Goal: Information Seeking & Learning: Check status

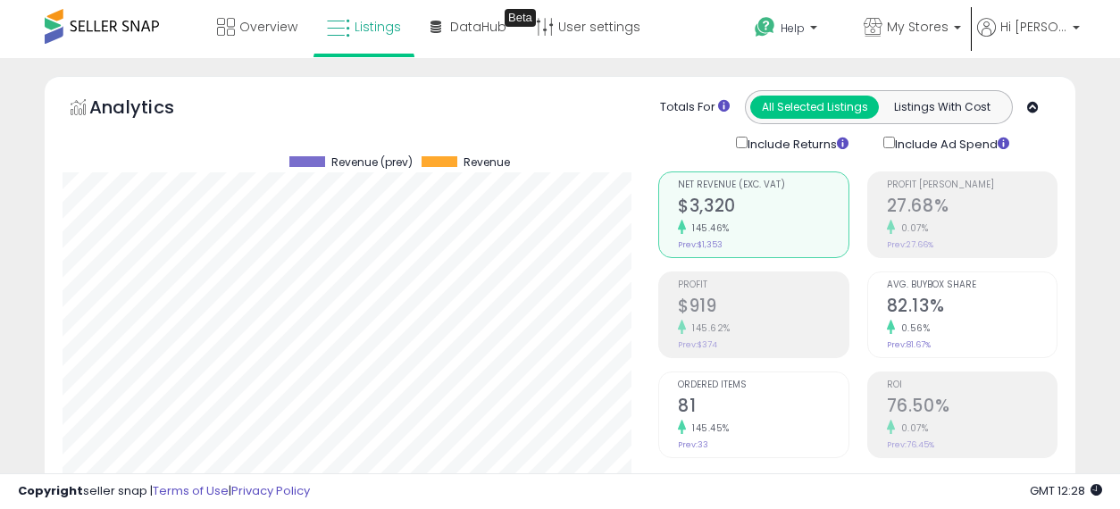
select select "**"
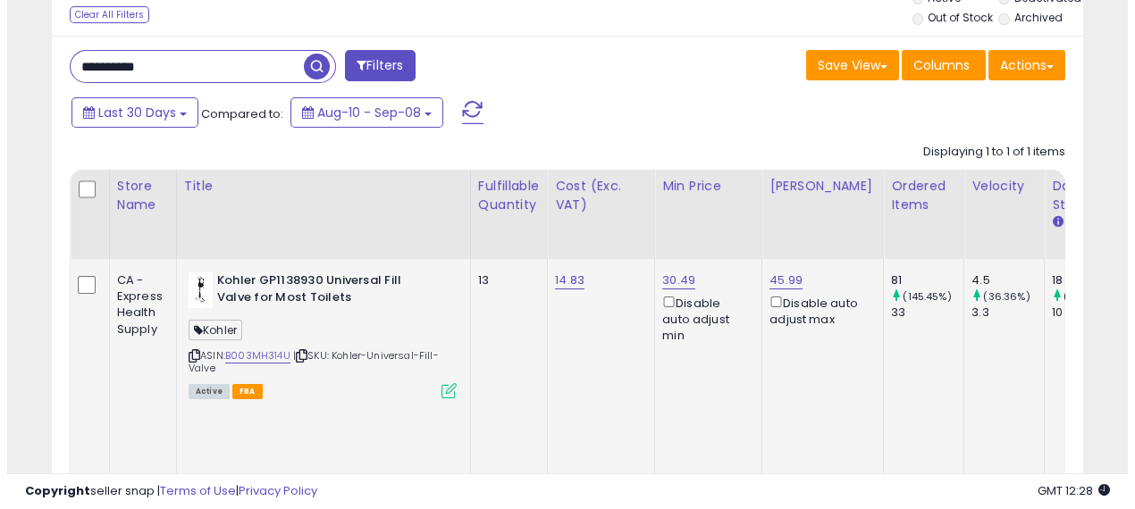
scroll to position [619, 0]
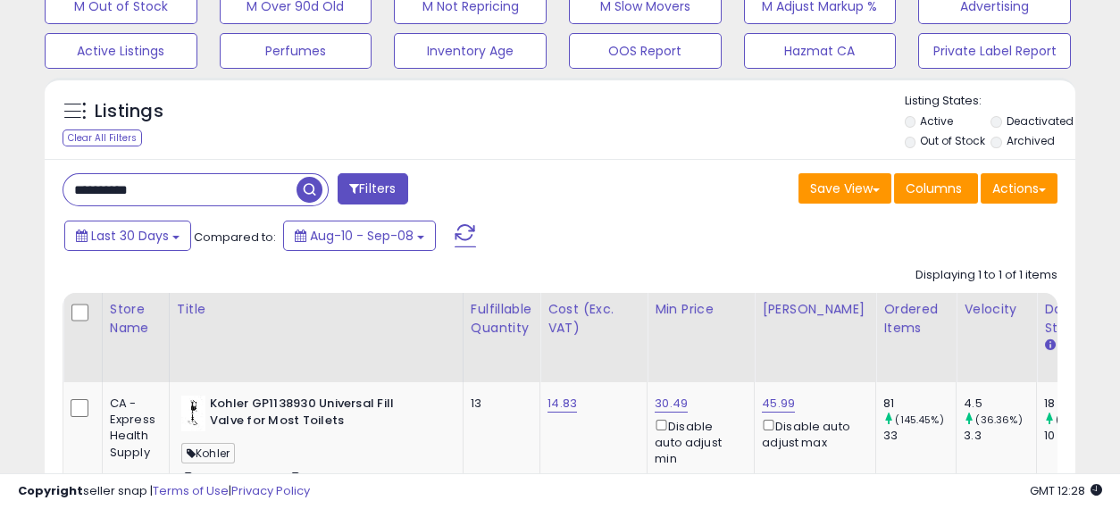
click at [188, 179] on input "**********" at bounding box center [179, 189] width 233 height 31
click at [187, 179] on input "**********" at bounding box center [179, 189] width 233 height 31
paste input "text"
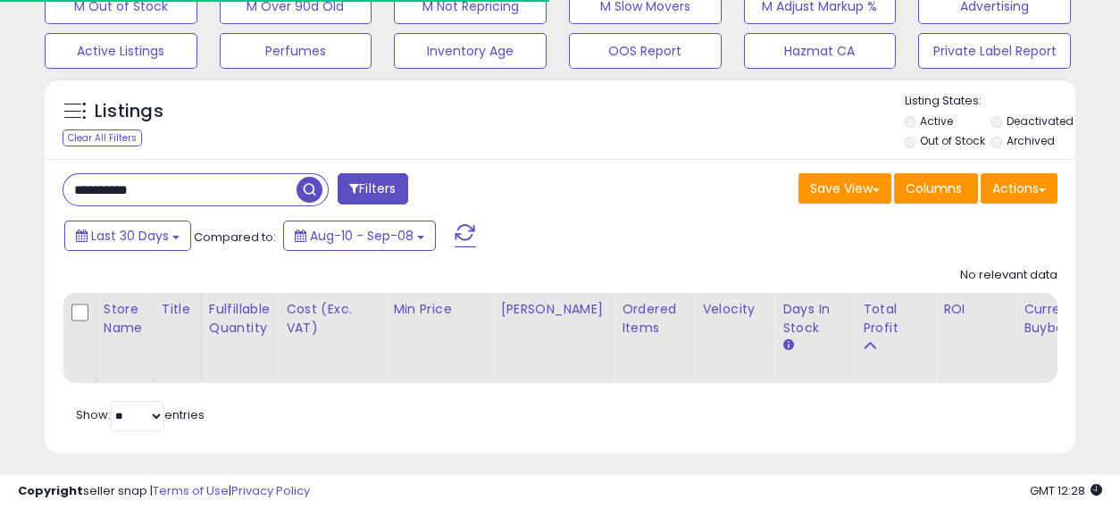
scroll to position [892994, 892764]
click at [1013, 118] on label "Deactivated" at bounding box center [1040, 120] width 67 height 15
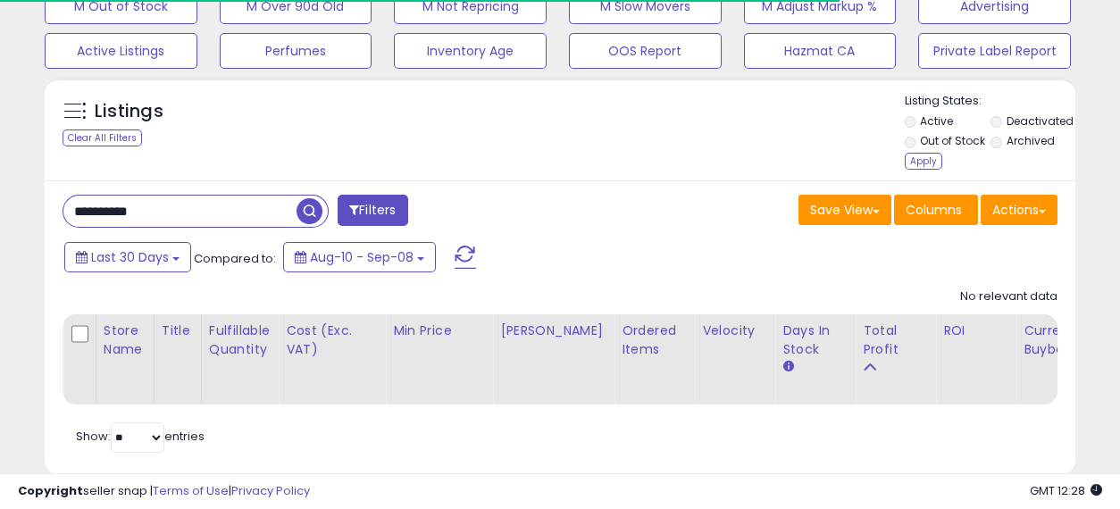
click at [1009, 135] on label "Archived" at bounding box center [1031, 140] width 48 height 15
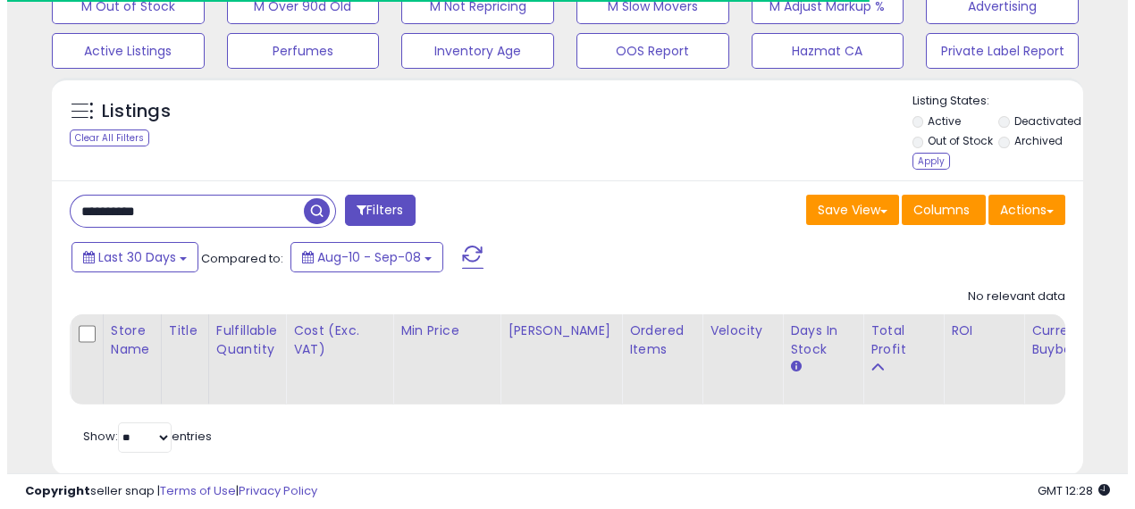
scroll to position [366, 596]
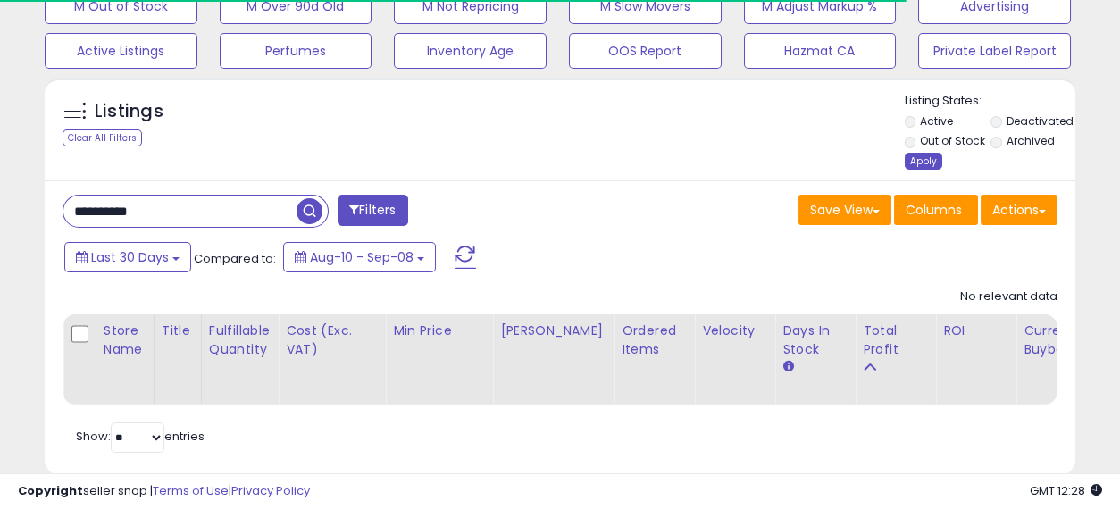
click at [931, 156] on div "Apply" at bounding box center [924, 161] width 38 height 17
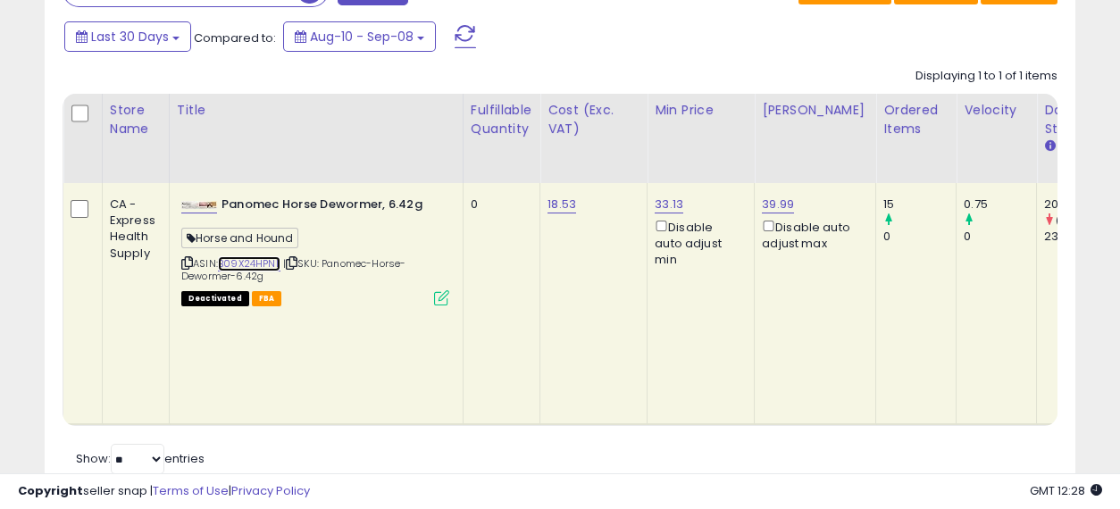
click at [250, 259] on link "B09X24HPNL" at bounding box center [249, 263] width 63 height 15
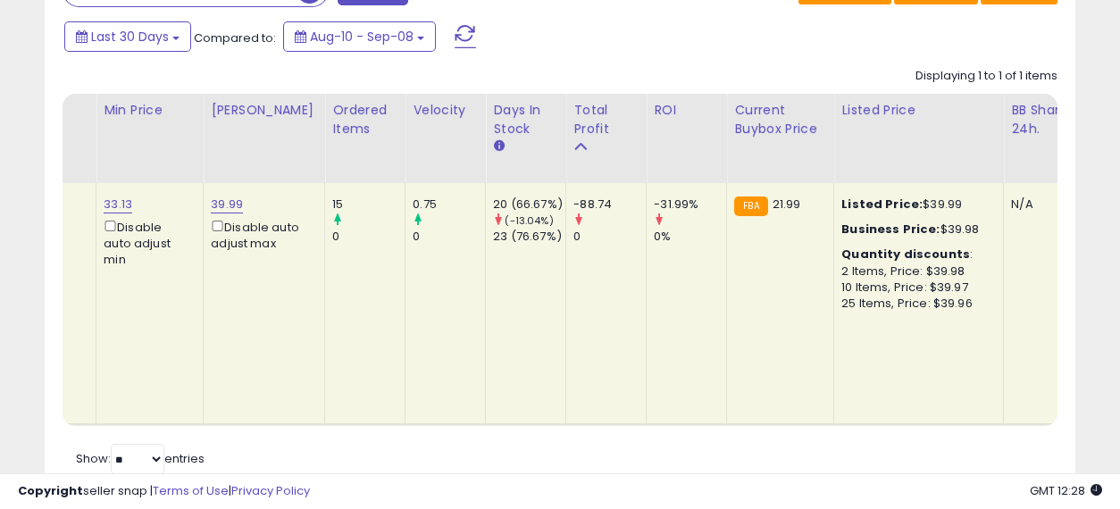
scroll to position [0, 0]
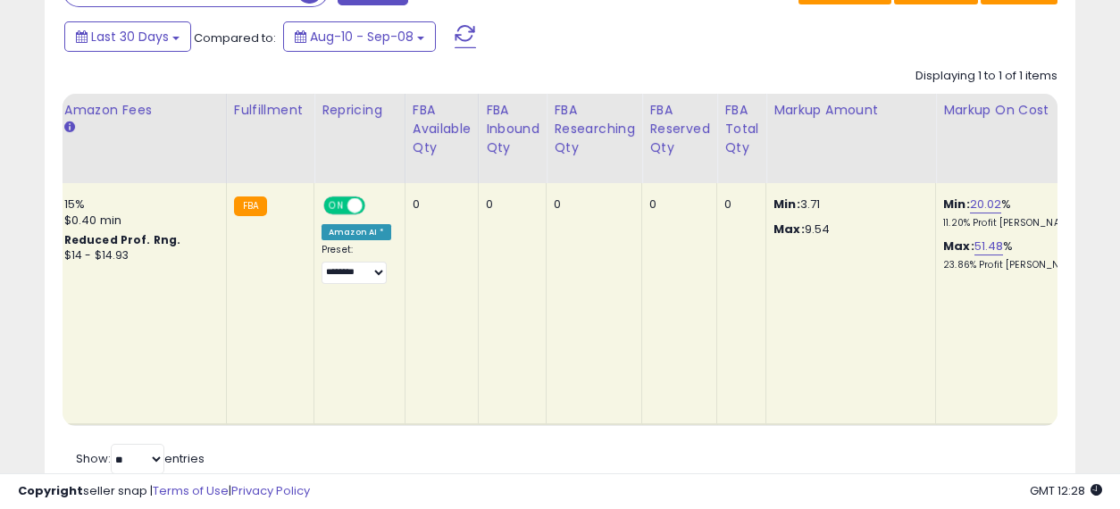
drag, startPoint x: 542, startPoint y: 273, endPoint x: 978, endPoint y: 255, distance: 436.4
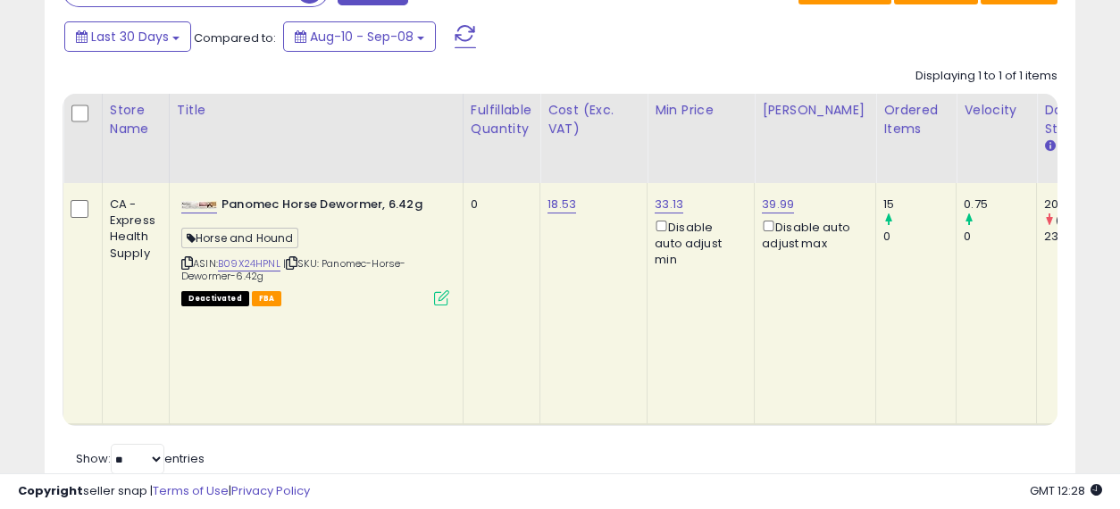
drag, startPoint x: 877, startPoint y: 268, endPoint x: 218, endPoint y: 298, distance: 660.0
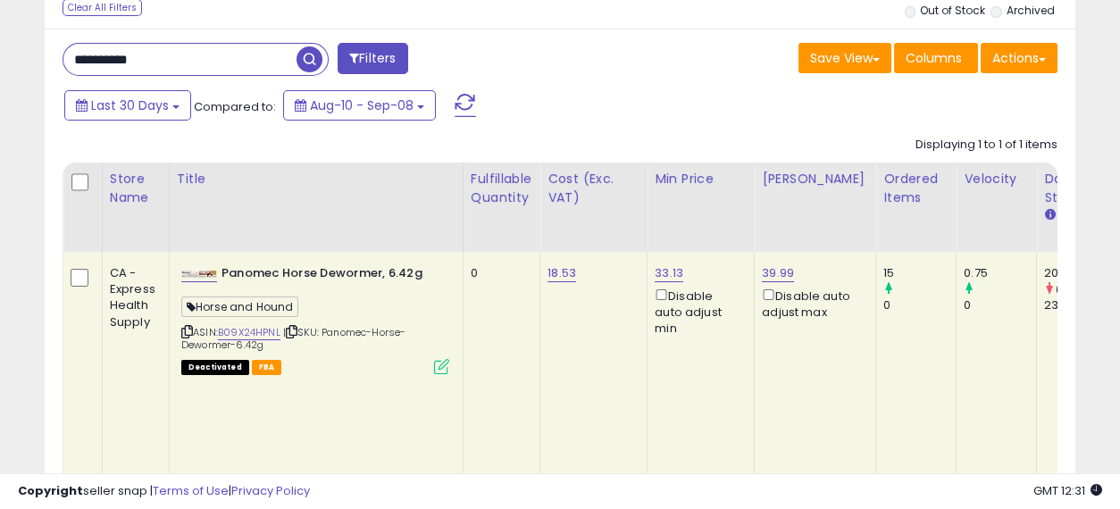
scroll to position [619, 0]
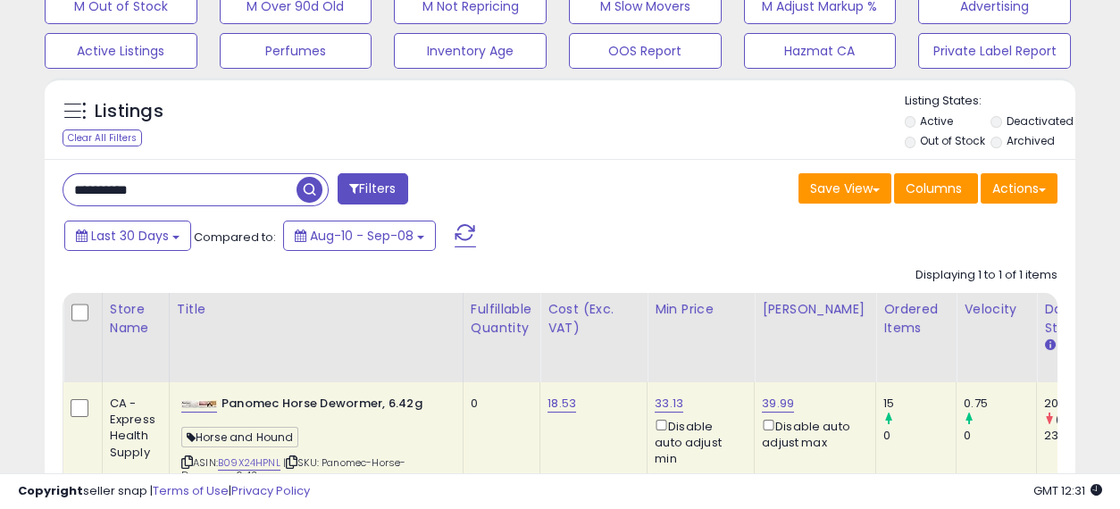
click at [235, 193] on input "**********" at bounding box center [179, 189] width 233 height 31
paste input "text"
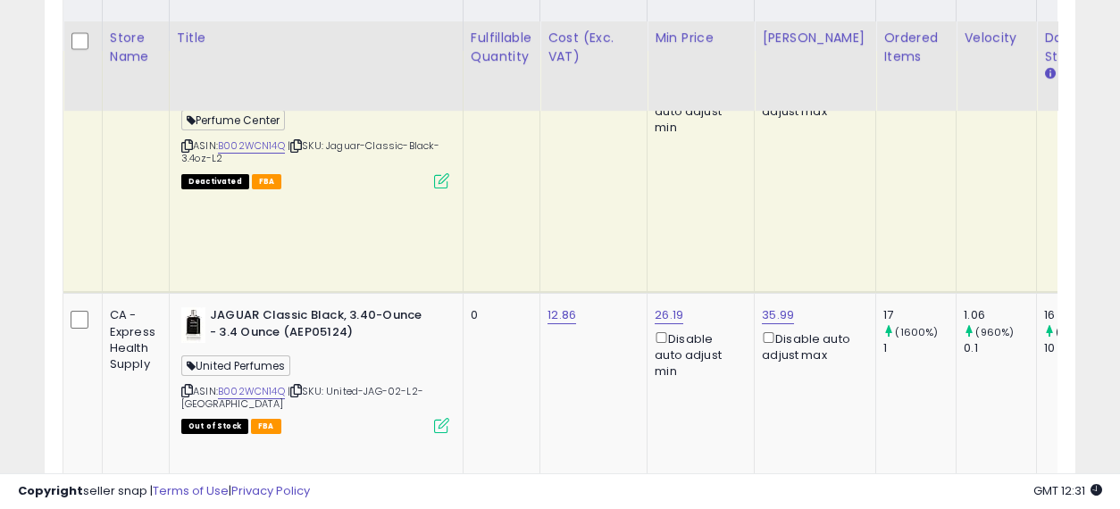
scroll to position [993, 0]
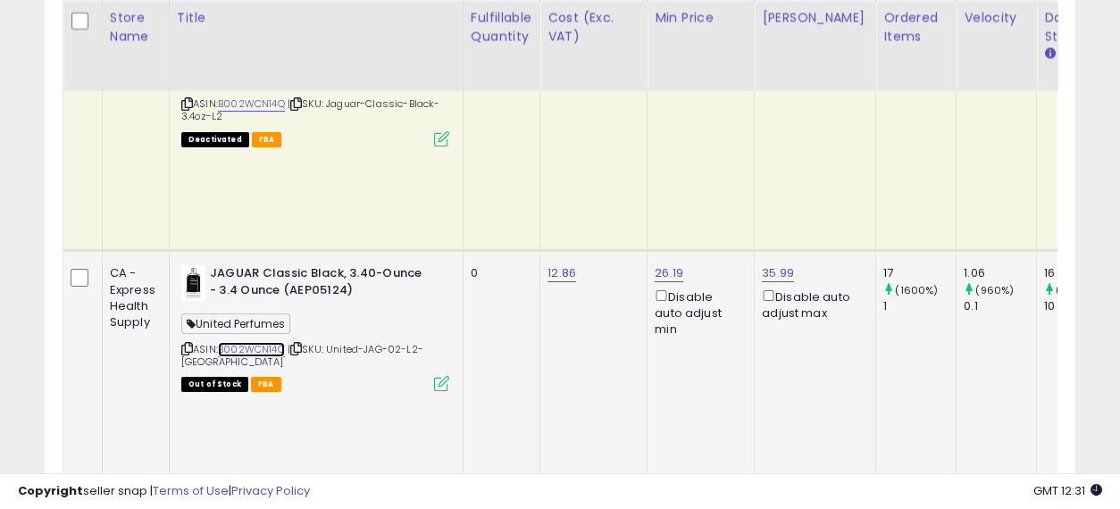
click at [246, 342] on link "B002WCN14Q" at bounding box center [251, 349] width 67 height 15
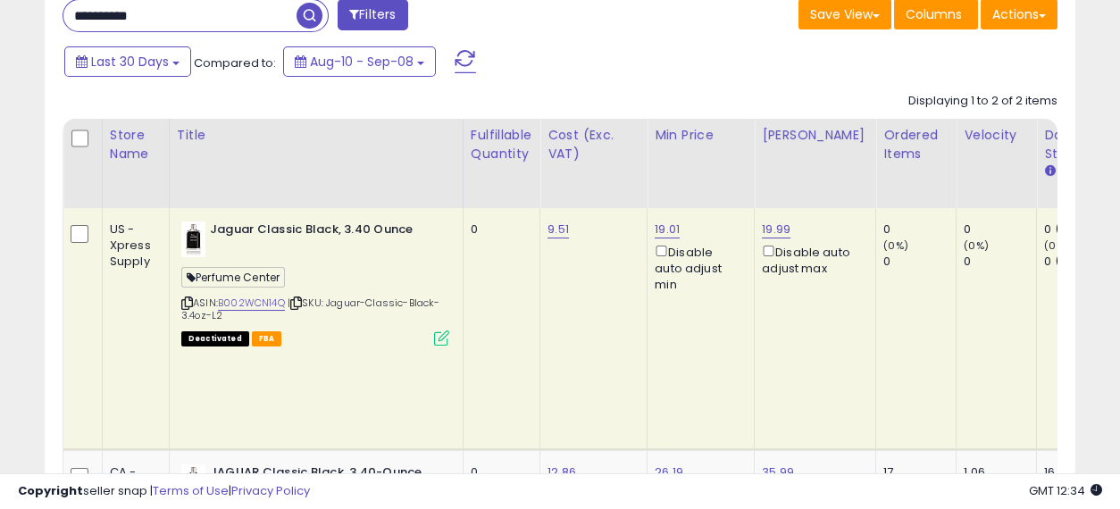
scroll to position [794, 0]
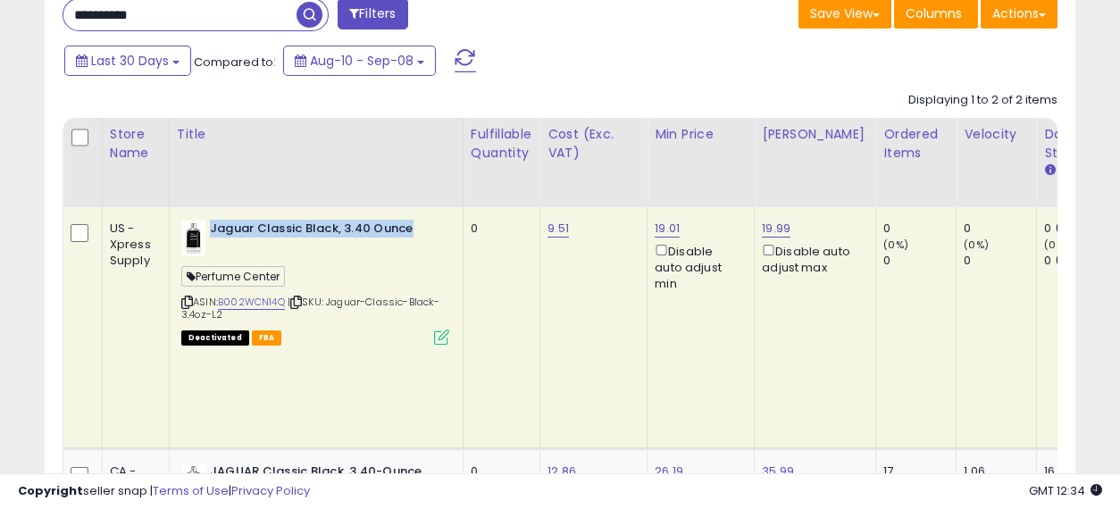
drag, startPoint x: 209, startPoint y: 222, endPoint x: 413, endPoint y: 229, distance: 203.8
click at [413, 229] on b "Jaguar Classic Black, 3.40 Ounce" at bounding box center [318, 231] width 217 height 21
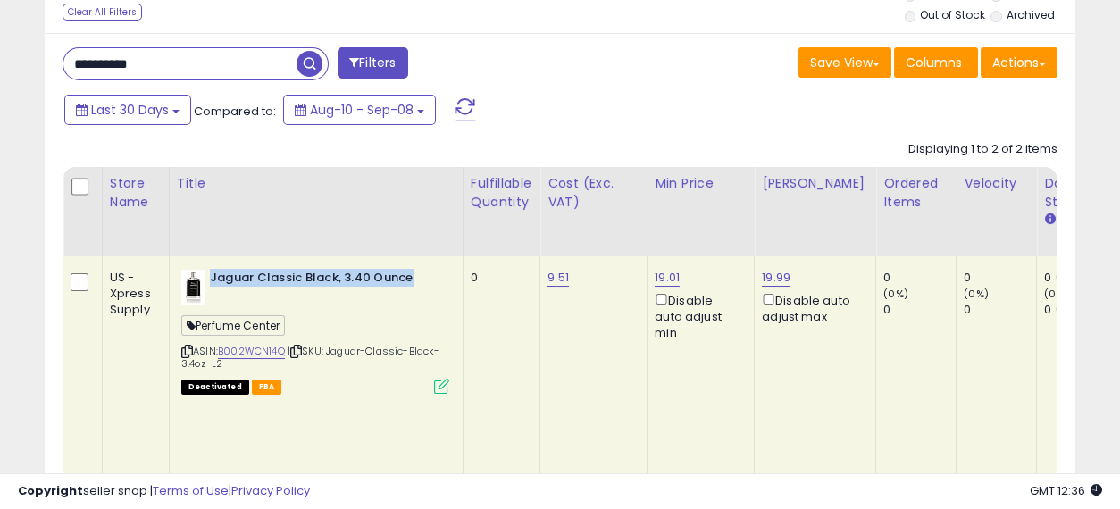
scroll to position [695, 0]
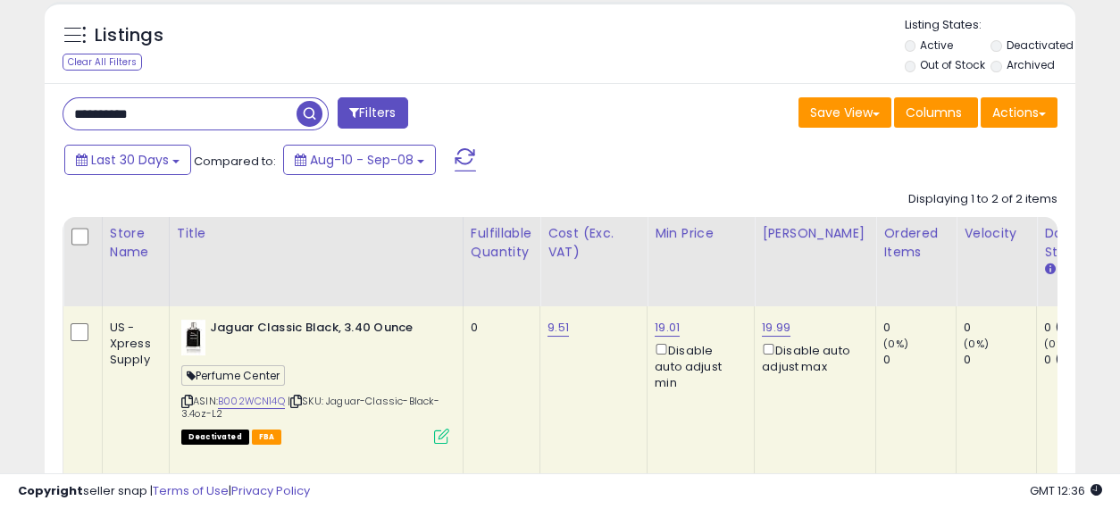
click at [234, 110] on input "**********" at bounding box center [179, 113] width 233 height 31
paste input "text"
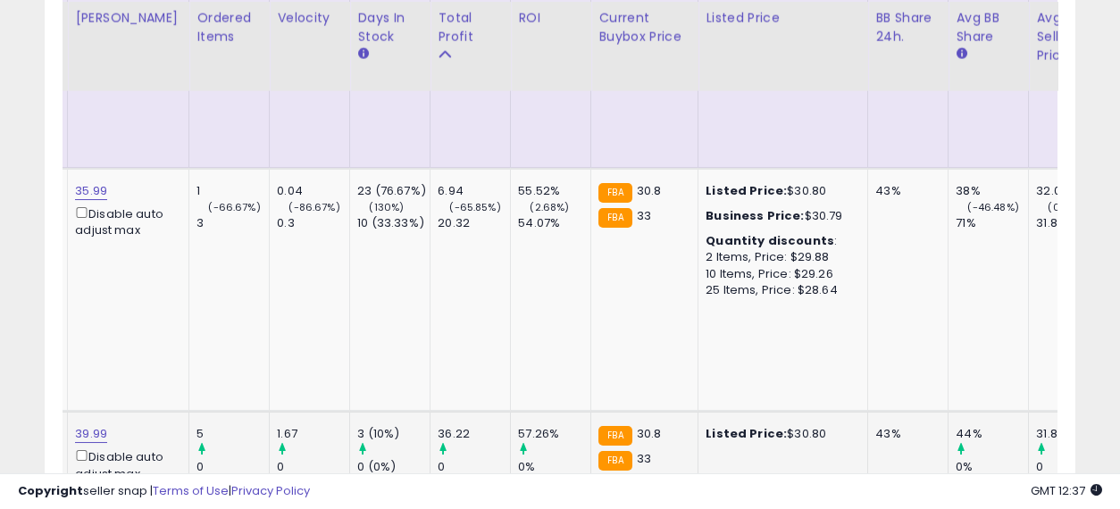
scroll to position [0, 687]
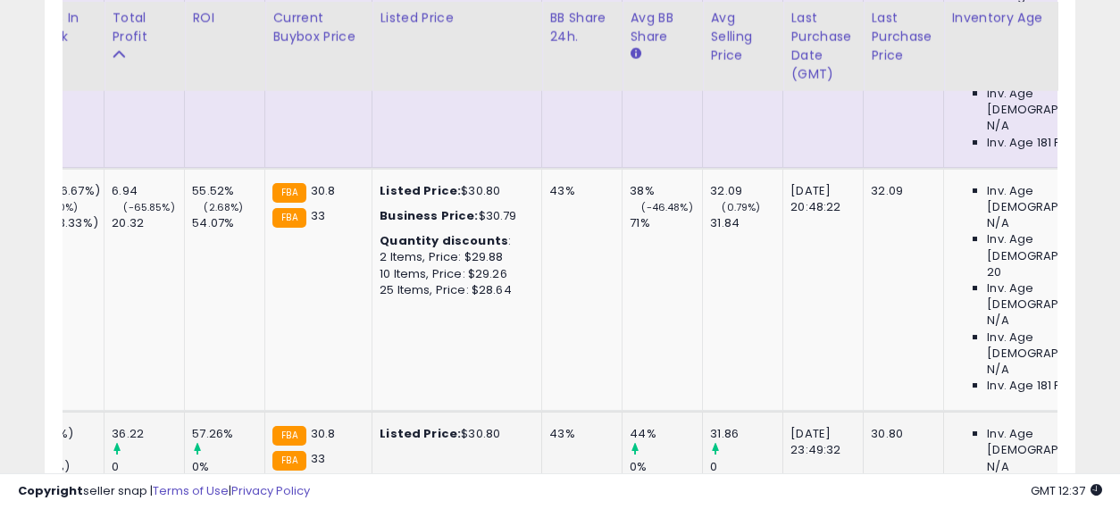
drag, startPoint x: 500, startPoint y: 289, endPoint x: 665, endPoint y: 295, distance: 164.5
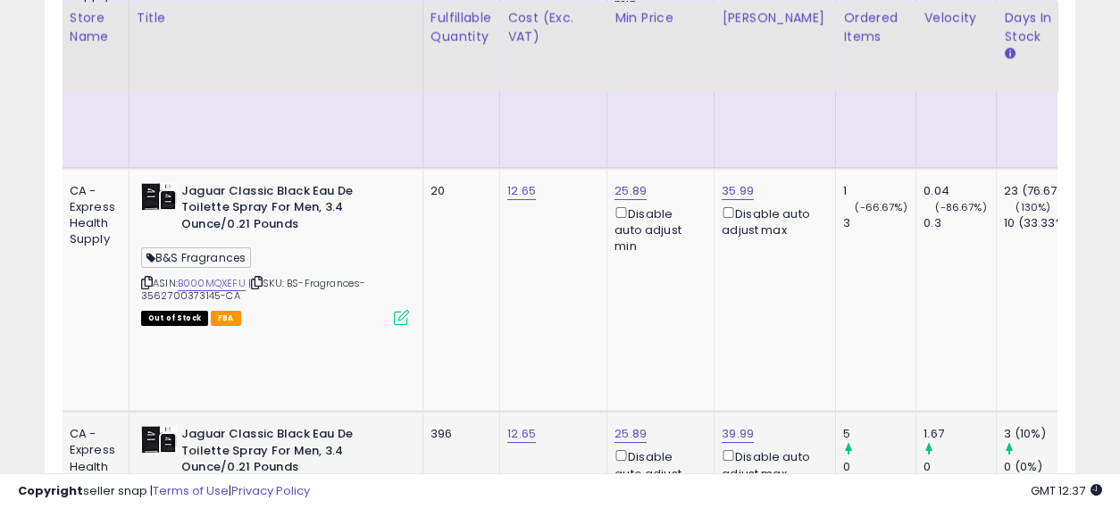
drag, startPoint x: 655, startPoint y: 306, endPoint x: 439, endPoint y: 309, distance: 216.2
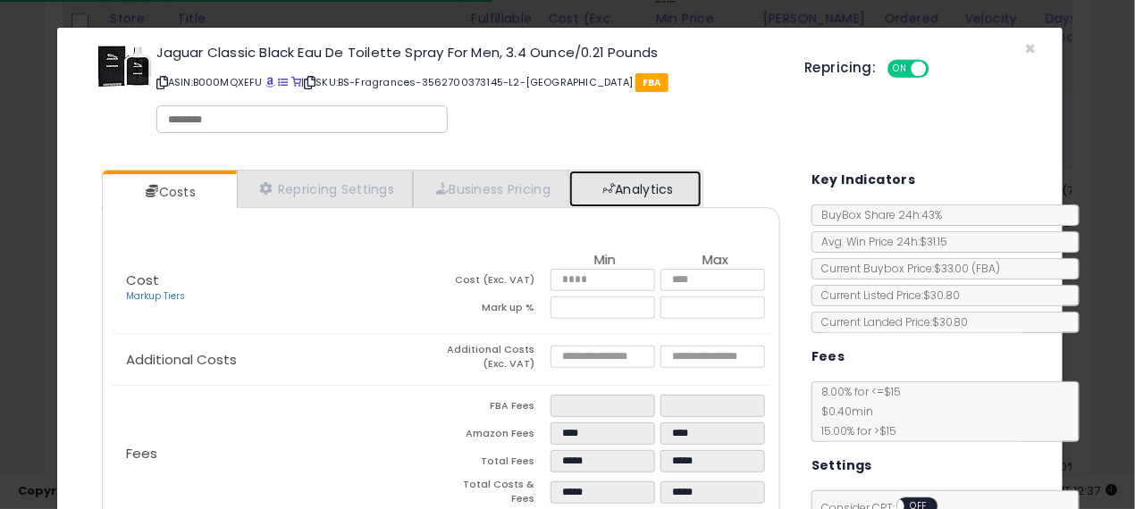
click at [649, 177] on link "Analytics" at bounding box center [635, 189] width 132 height 37
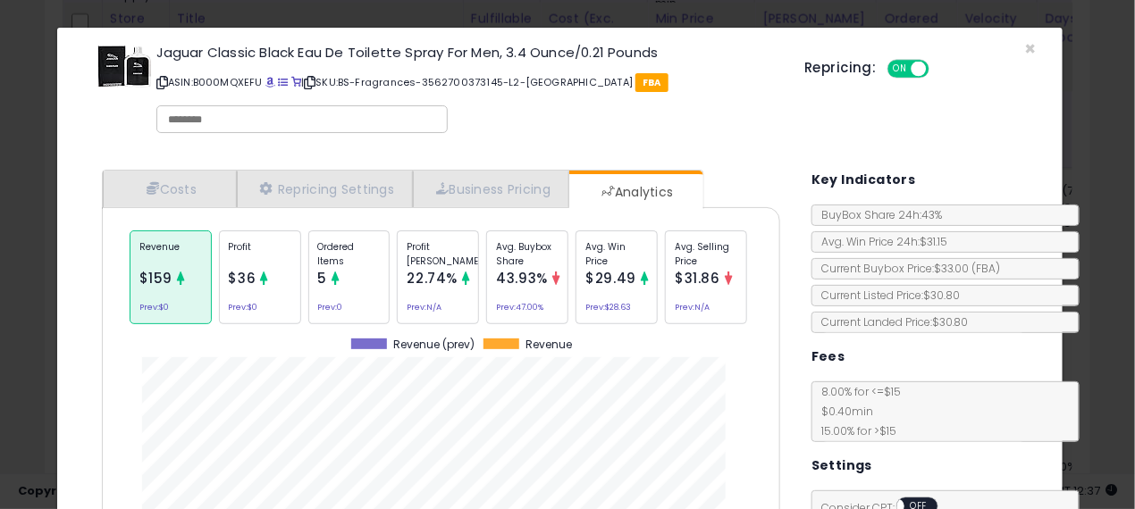
click at [339, 255] on p "Ordered Items" at bounding box center [349, 253] width 63 height 27
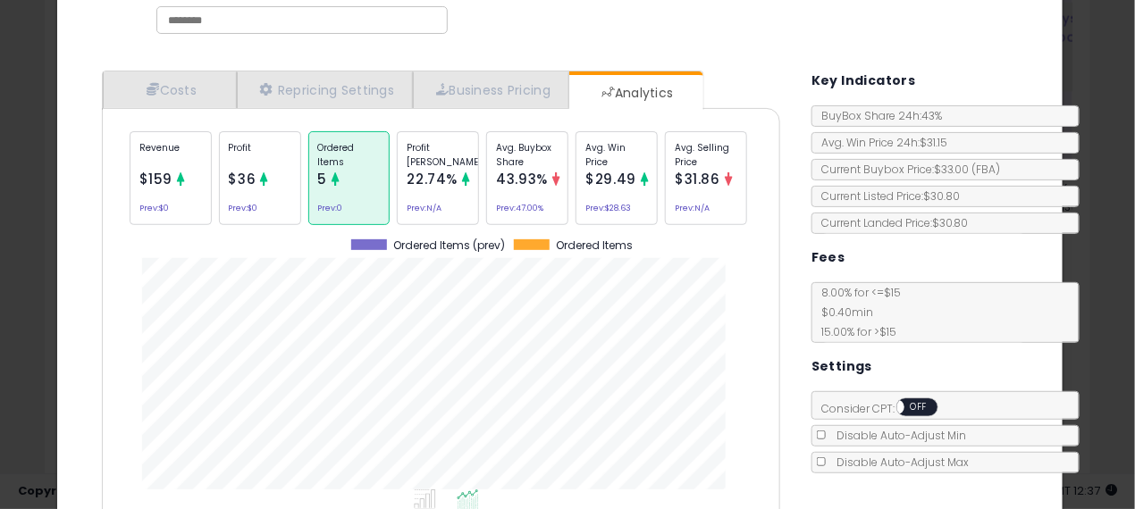
click at [0, 267] on div "× Close Jaguar Classic Black Eau De Toilette Spray For Men, 3.4 Ounce/0.21 Poun…" at bounding box center [567, 254] width 1135 height 509
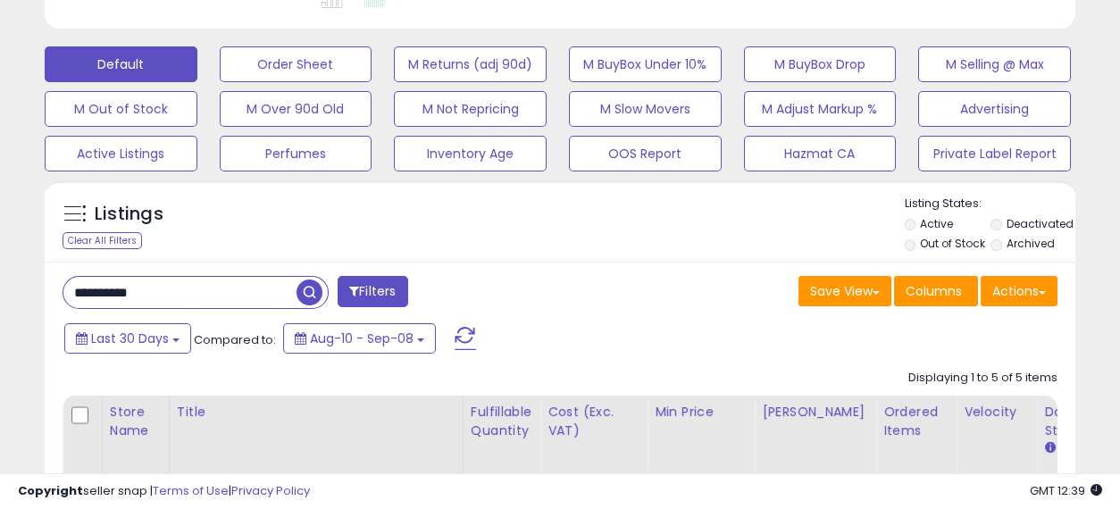
scroll to position [724, 0]
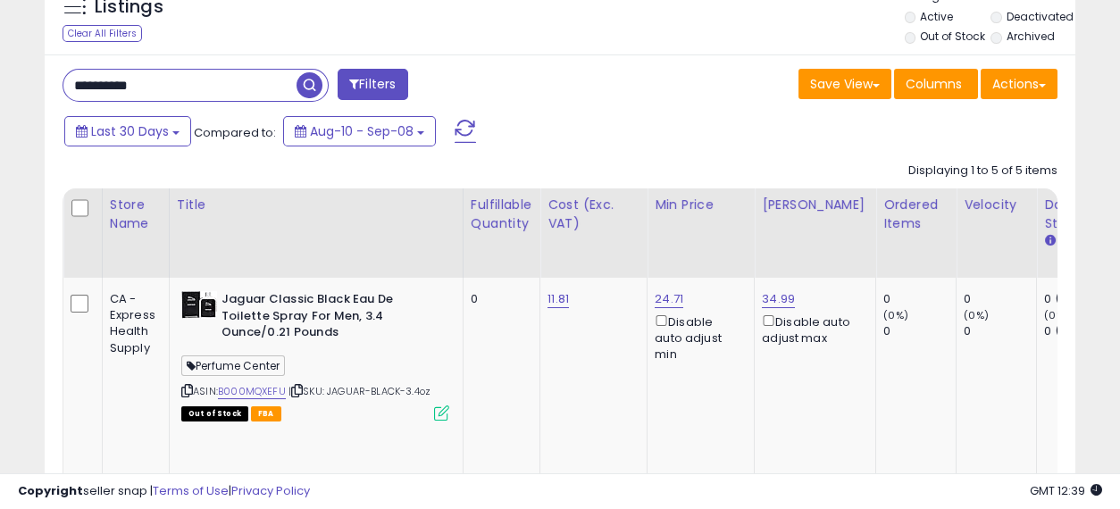
click at [127, 84] on input "**********" at bounding box center [179, 85] width 233 height 31
click at [238, 85] on input "**********" at bounding box center [179, 85] width 233 height 31
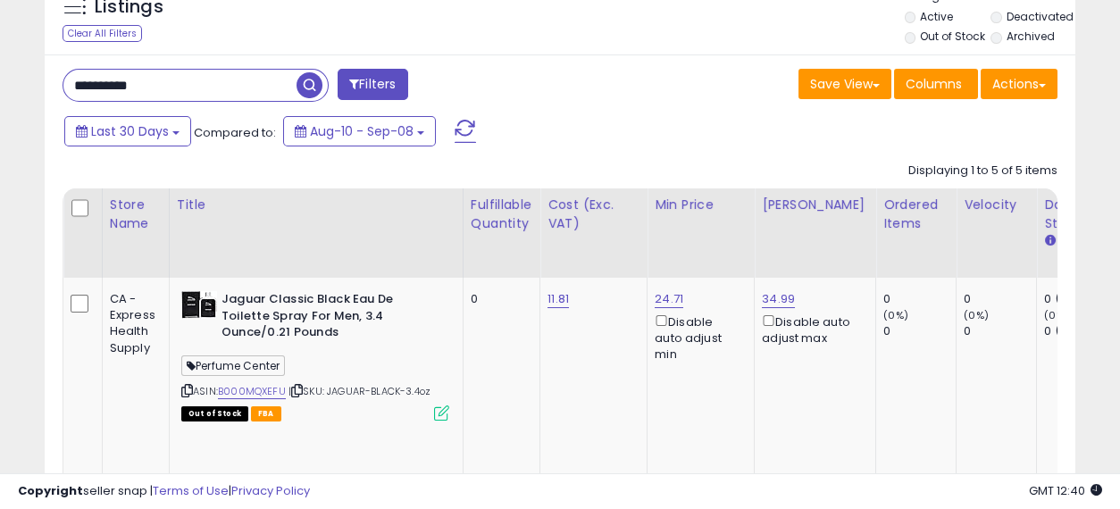
paste input "**********"
type input "**********"
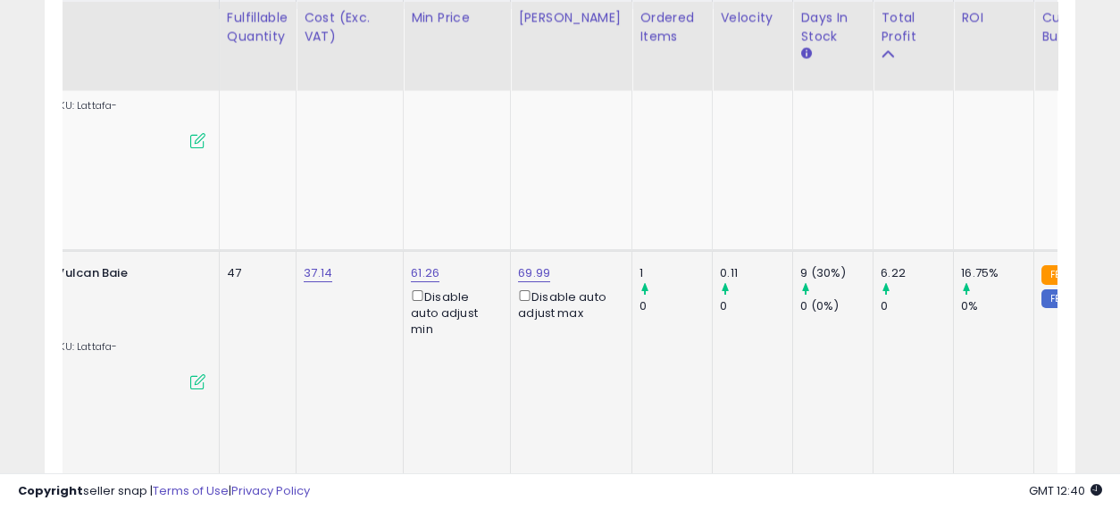
scroll to position [0, 423]
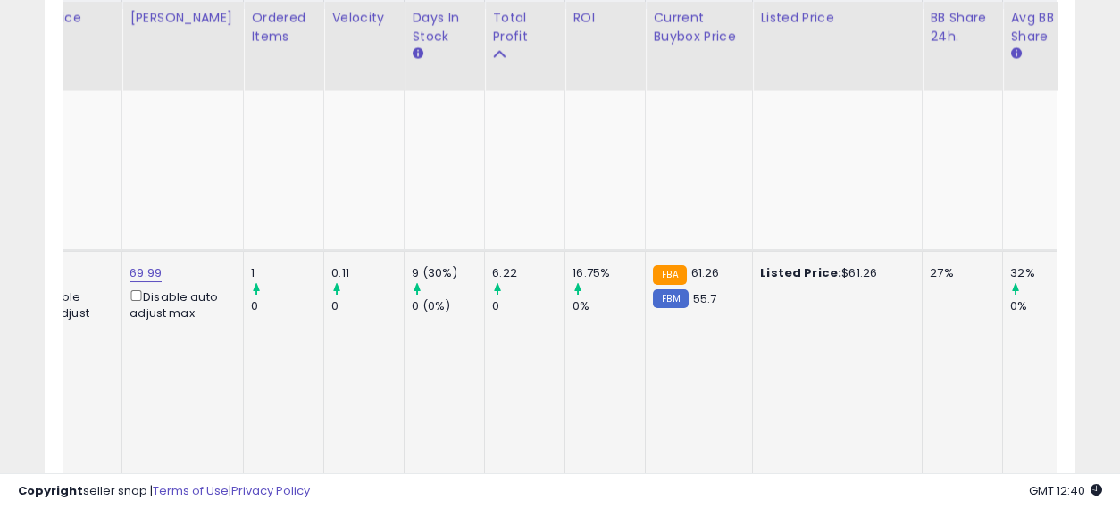
drag, startPoint x: 486, startPoint y: 275, endPoint x: 649, endPoint y: 319, distance: 168.4
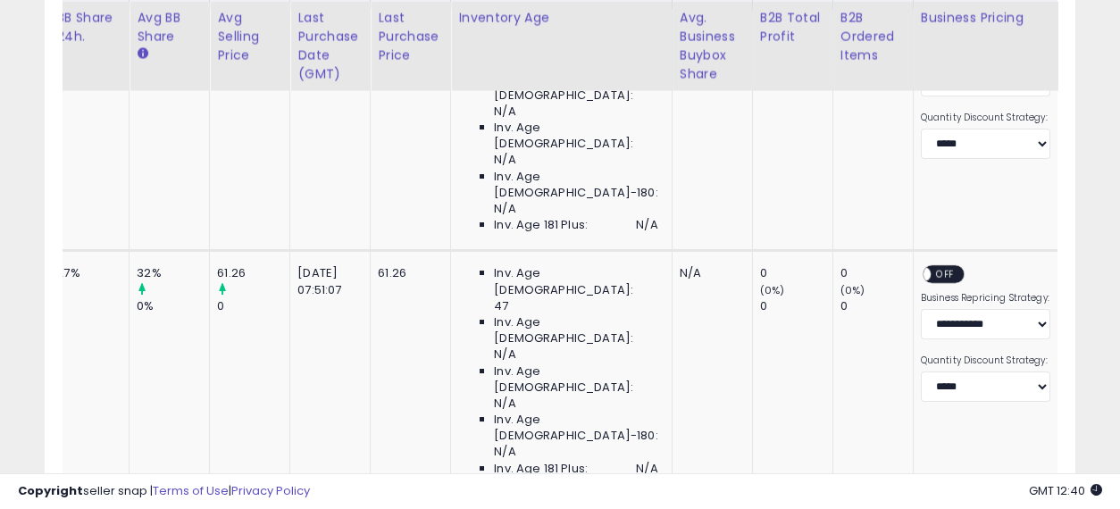
scroll to position [0, 3385]
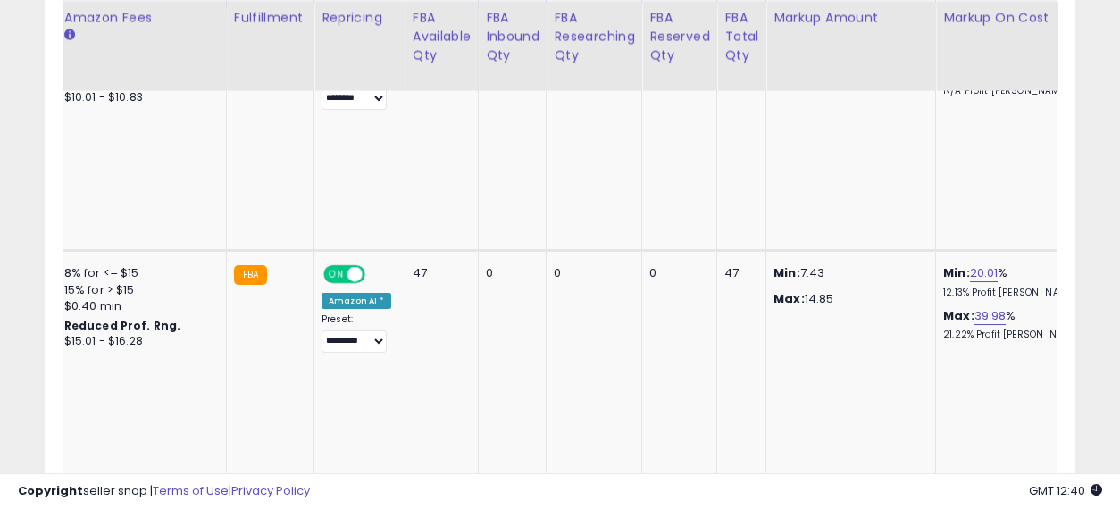
drag, startPoint x: 427, startPoint y: 273, endPoint x: 1134, endPoint y: 246, distance: 707.2
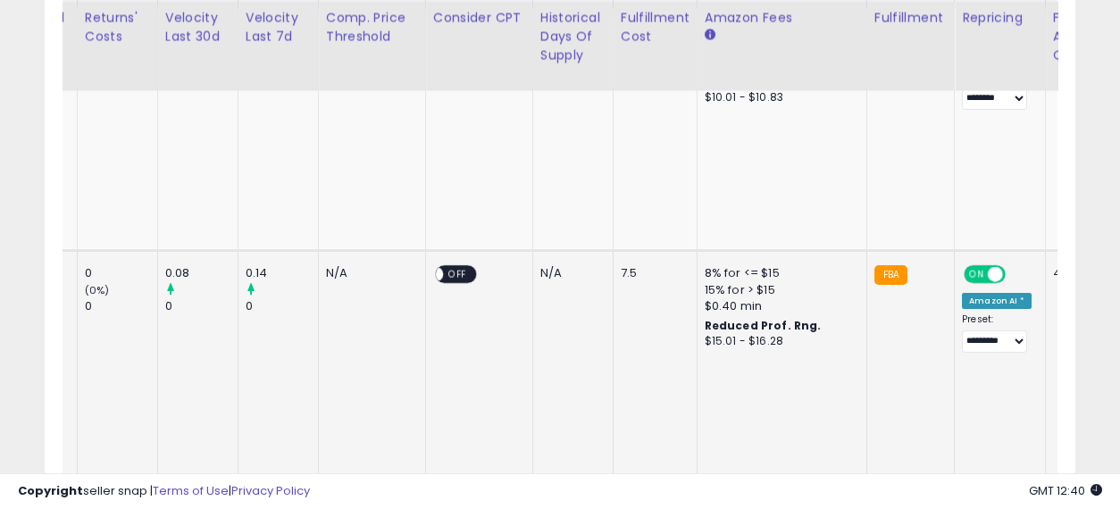
drag, startPoint x: 688, startPoint y: 275, endPoint x: 487, endPoint y: 276, distance: 201.0
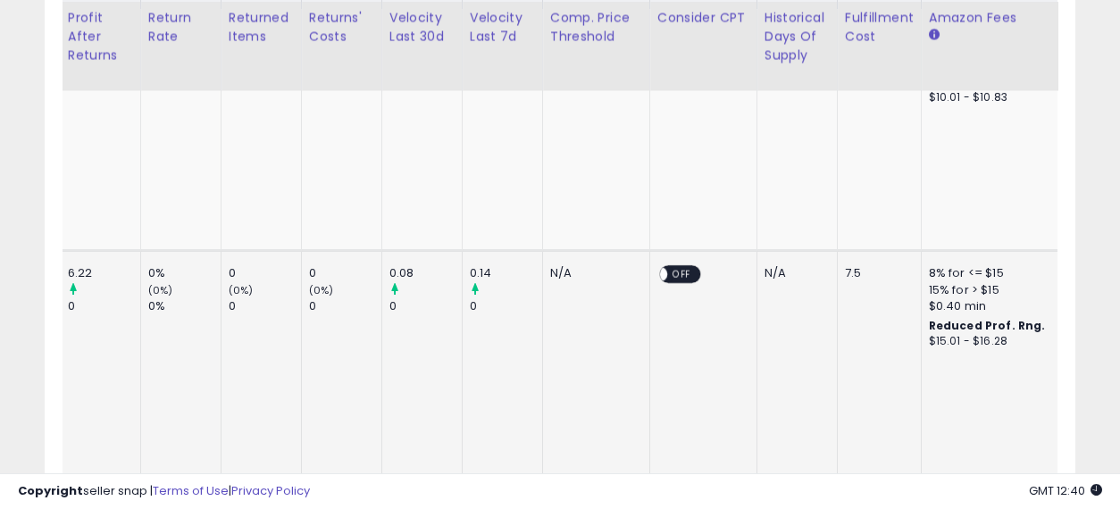
drag, startPoint x: 853, startPoint y: 275, endPoint x: 687, endPoint y: 269, distance: 166.3
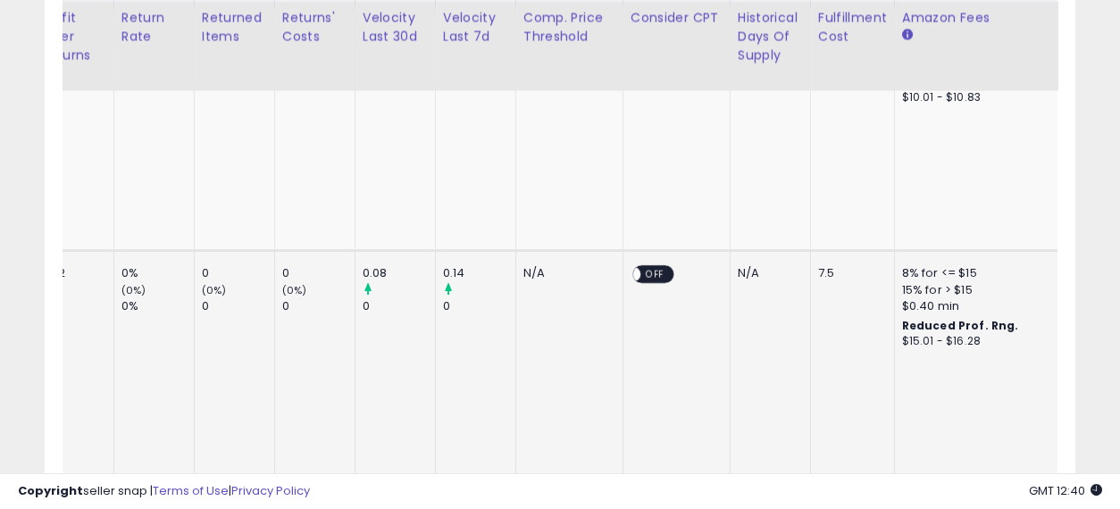
drag, startPoint x: 694, startPoint y: 268, endPoint x: 834, endPoint y: 271, distance: 140.3
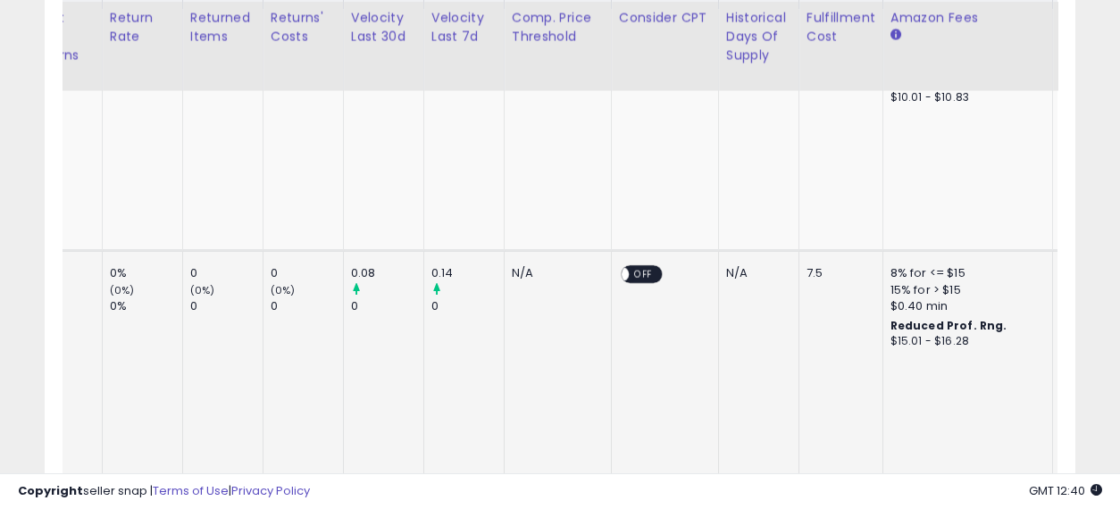
drag, startPoint x: 961, startPoint y: 281, endPoint x: 366, endPoint y: 273, distance: 595.0
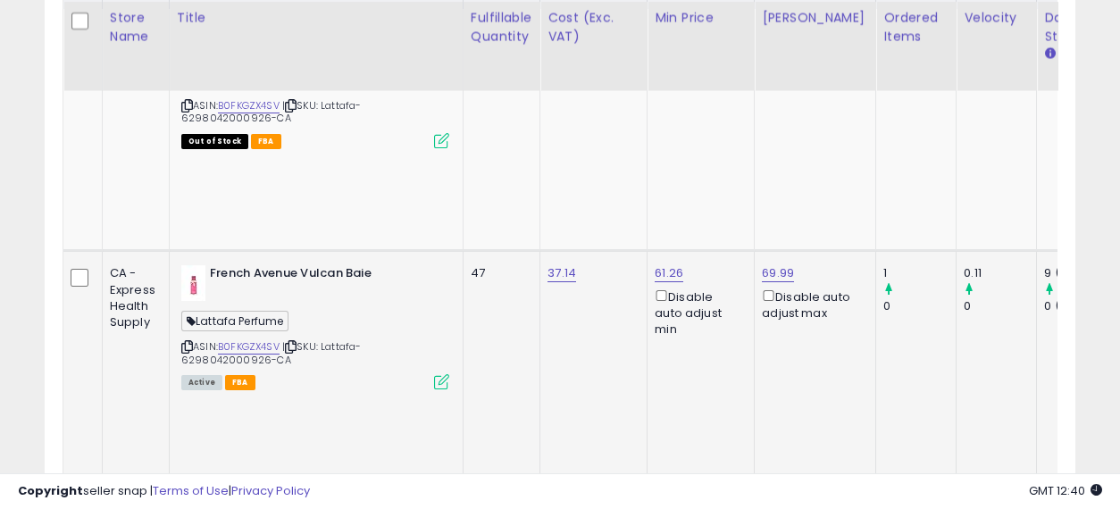
drag, startPoint x: 700, startPoint y: 272, endPoint x: 151, endPoint y: 275, distance: 548.5
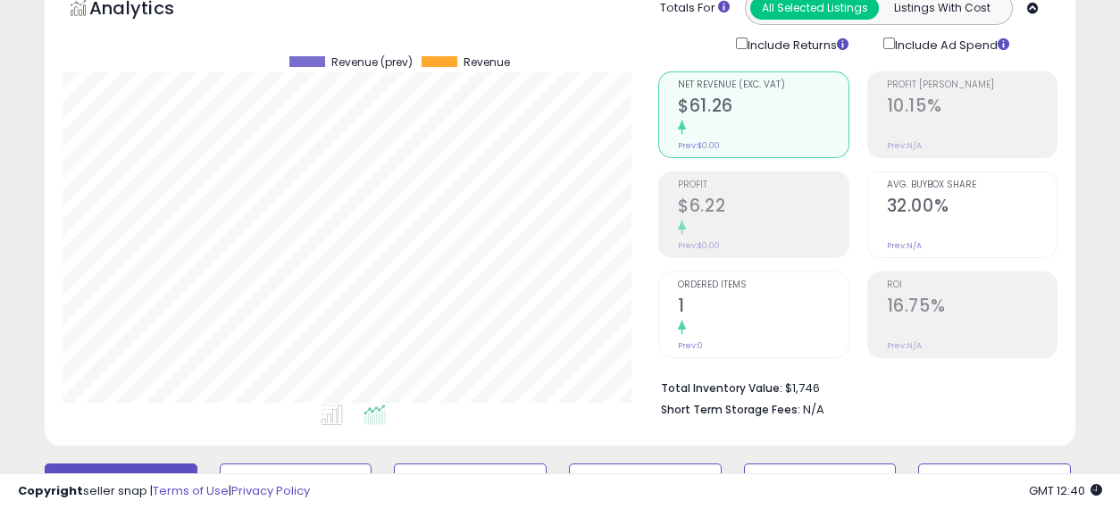
click at [949, 208] on h2 "32.00%" at bounding box center [972, 208] width 170 height 24
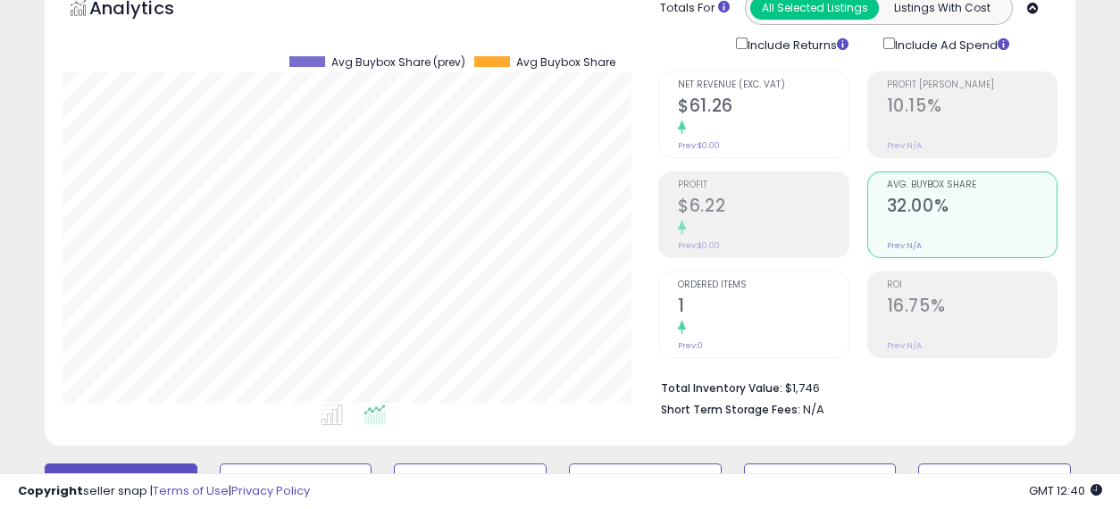
click at [767, 104] on h2 "$61.26" at bounding box center [763, 108] width 170 height 24
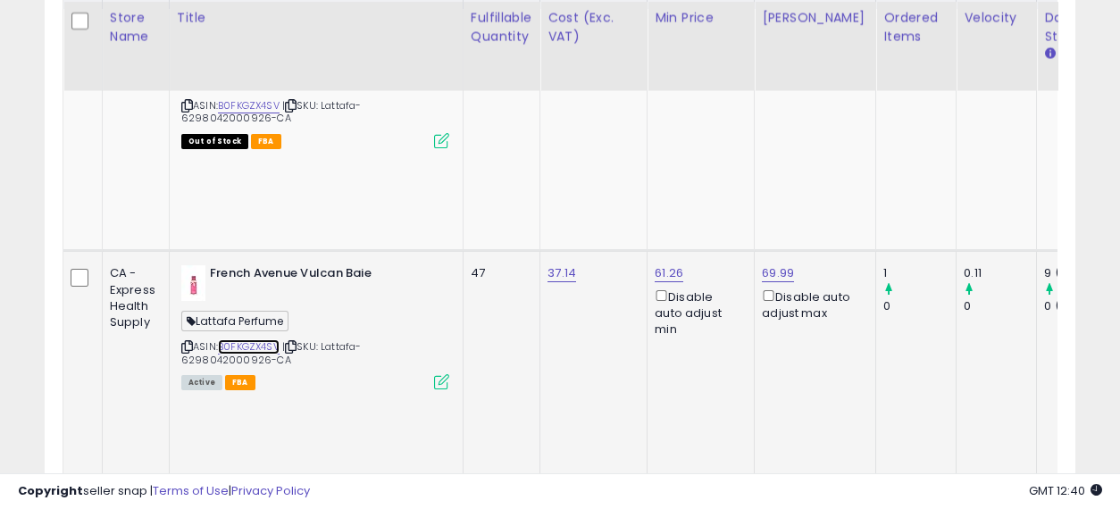
click at [240, 339] on link "B0FKGZX4SV" at bounding box center [249, 346] width 62 height 15
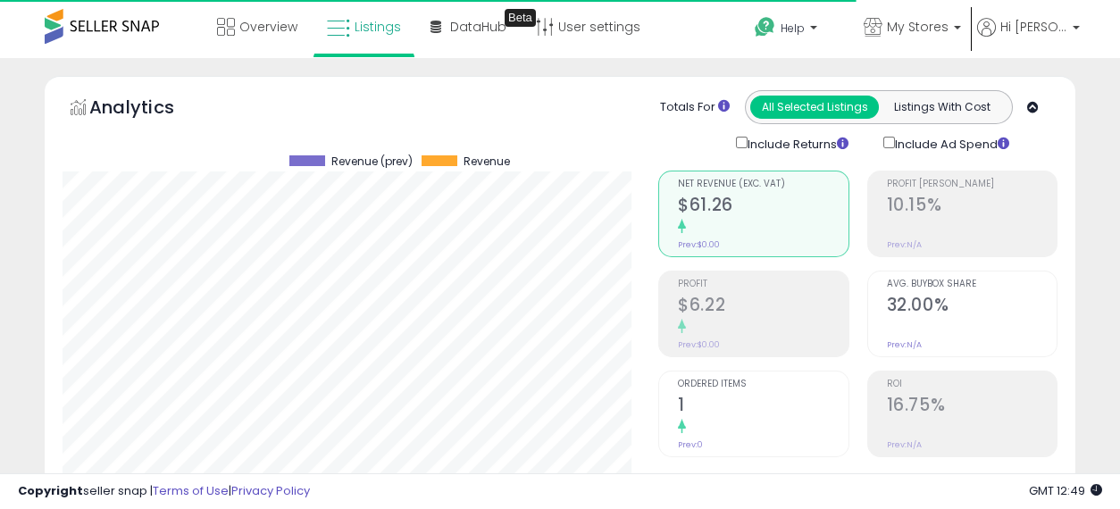
scroll to position [0, 0]
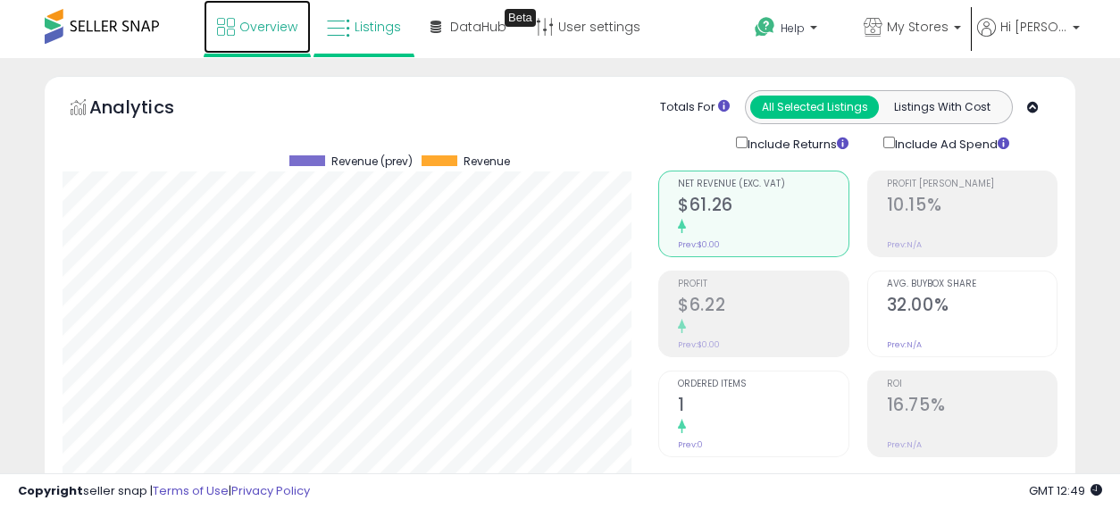
click at [264, 24] on span "Overview" at bounding box center [268, 27] width 58 height 18
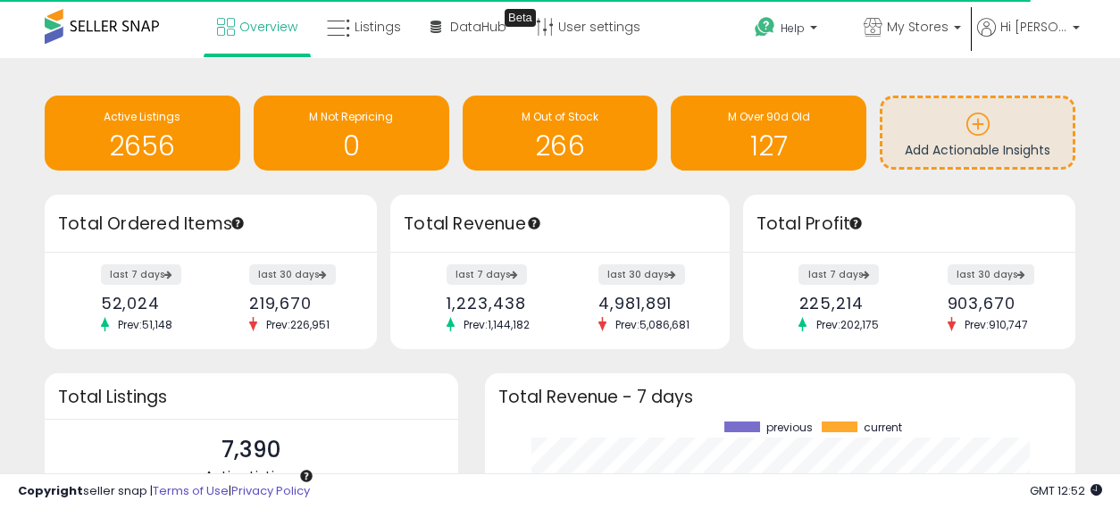
scroll to position [248, 555]
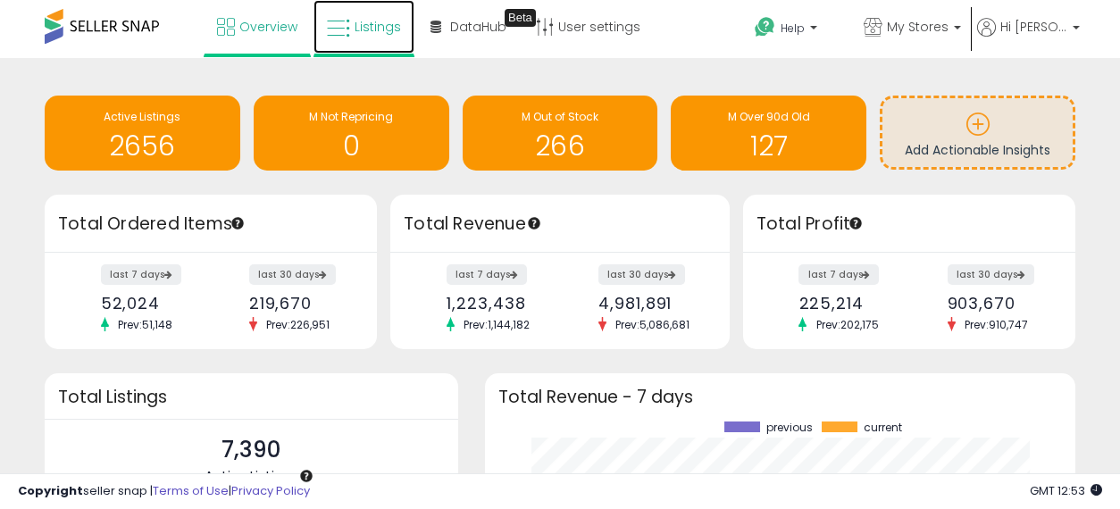
click at [358, 24] on span "Listings" at bounding box center [378, 27] width 46 height 18
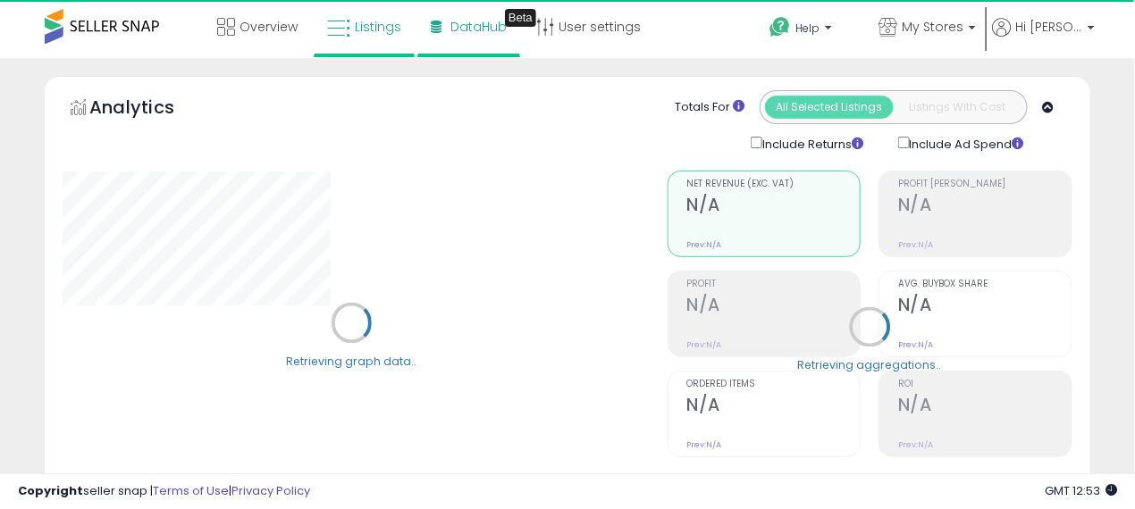
select select "**"
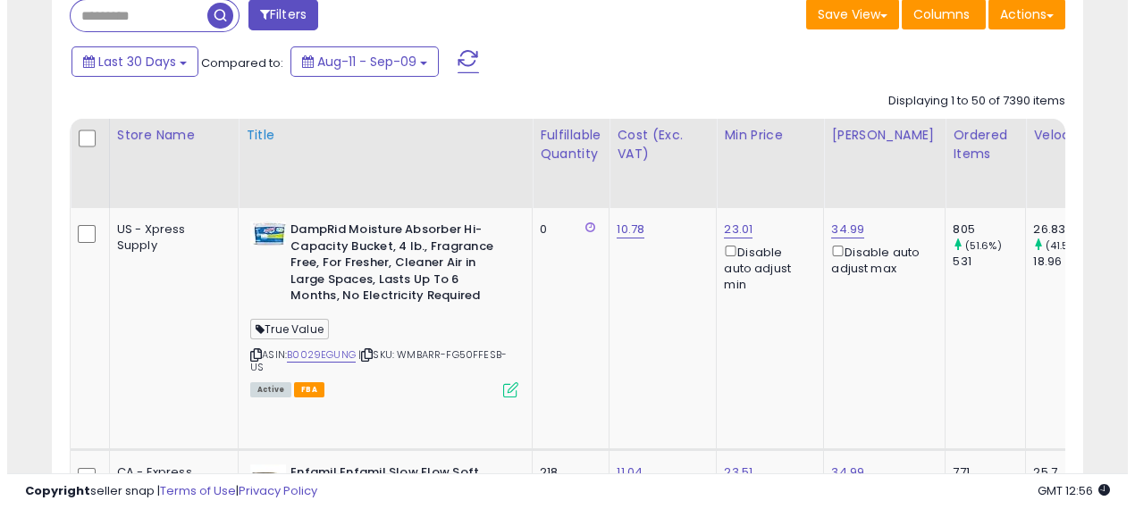
scroll to position [595, 0]
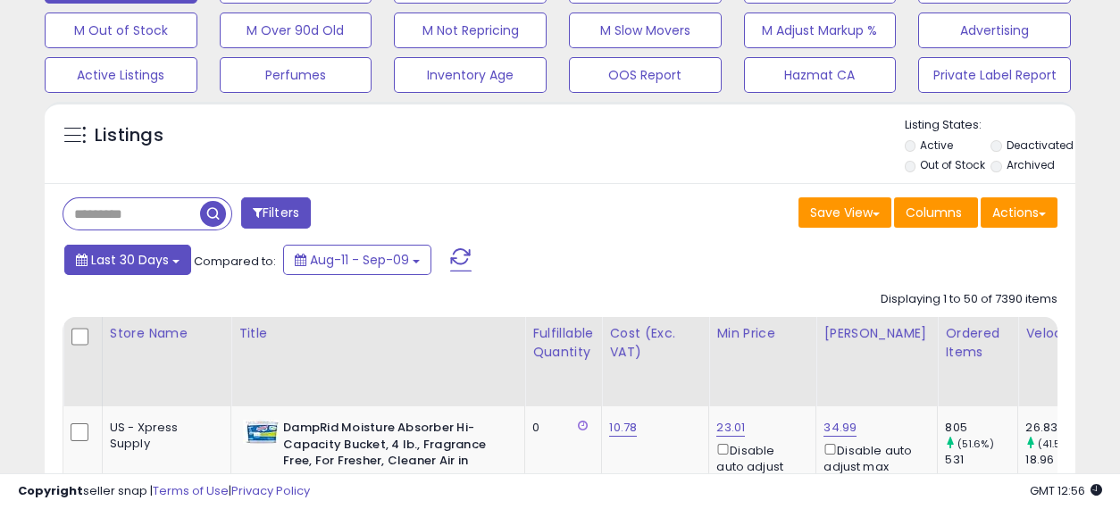
click at [126, 270] on button "Last 30 Days" at bounding box center [127, 260] width 127 height 30
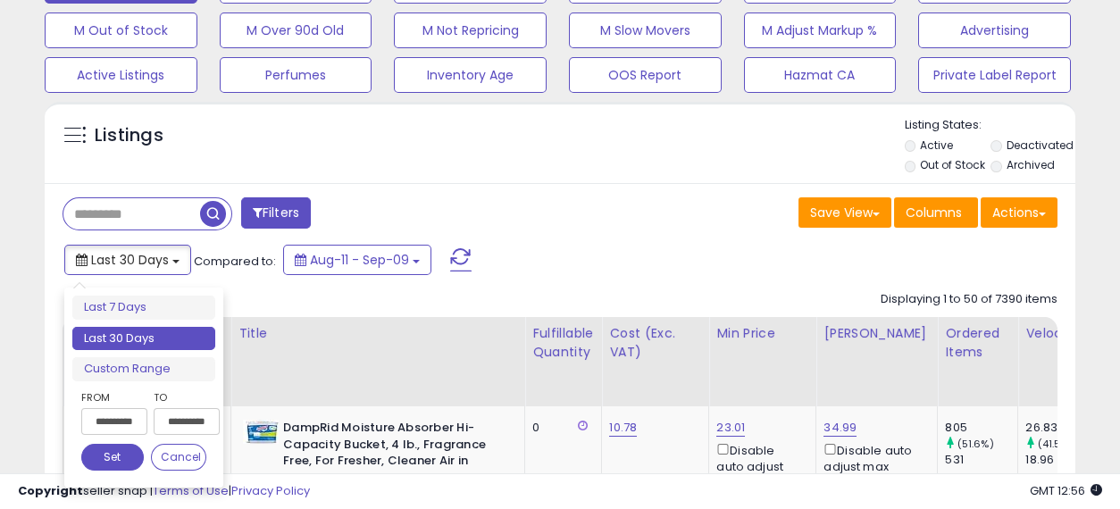
type input "**********"
click at [120, 425] on input "**********" at bounding box center [114, 421] width 66 height 27
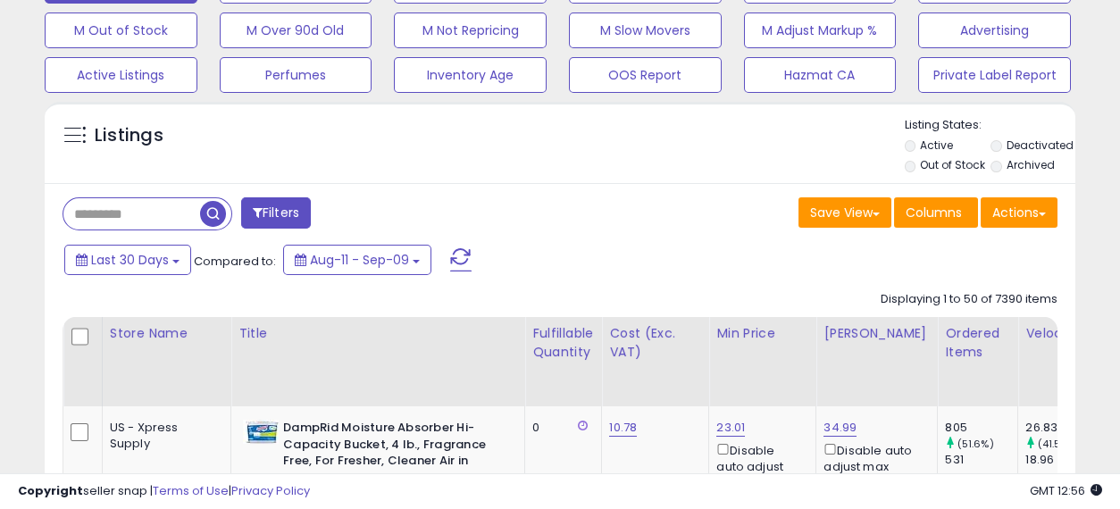
click at [123, 214] on input "text" at bounding box center [131, 213] width 137 height 31
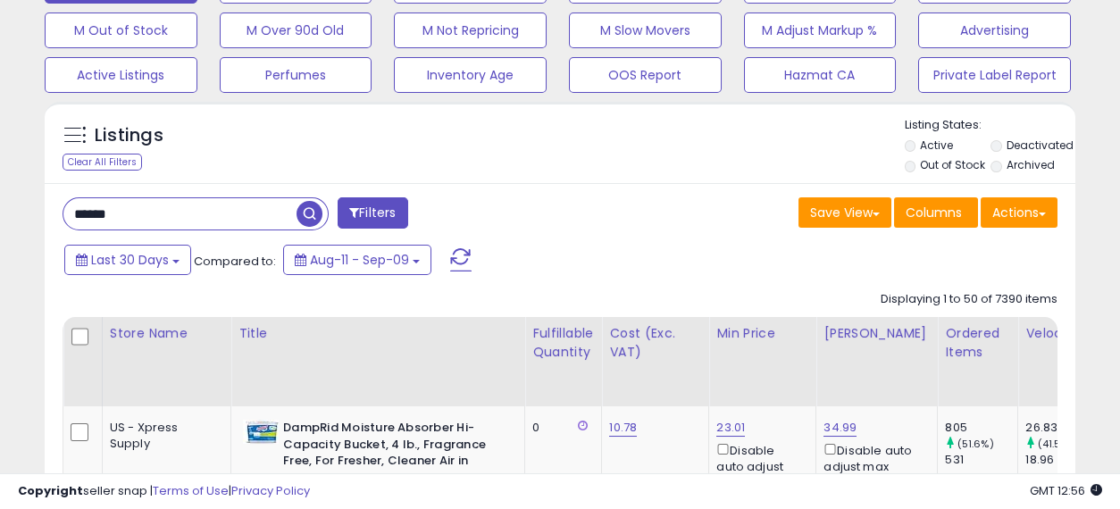
click at [315, 209] on span "button" at bounding box center [310, 214] width 26 height 26
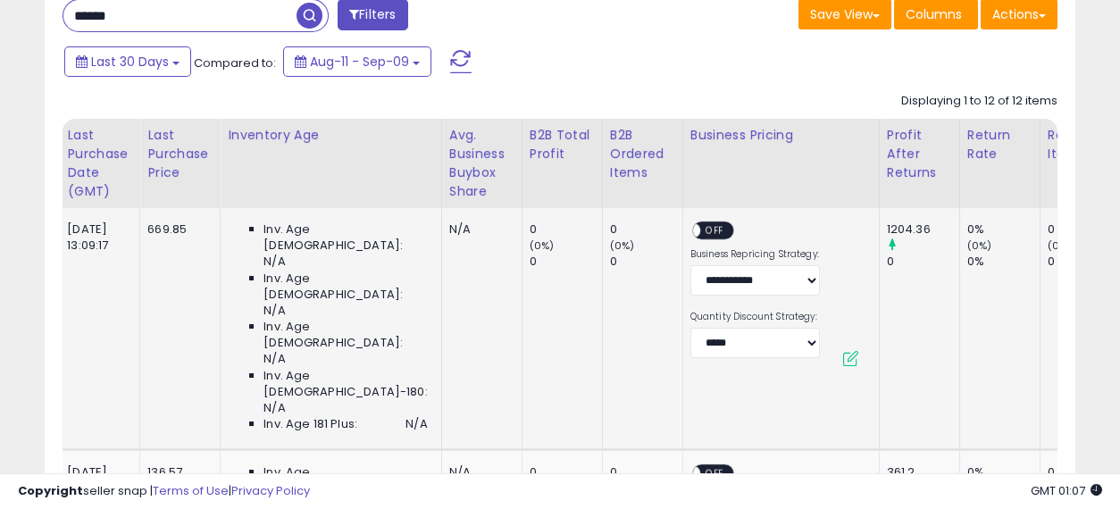
scroll to position [0, 0]
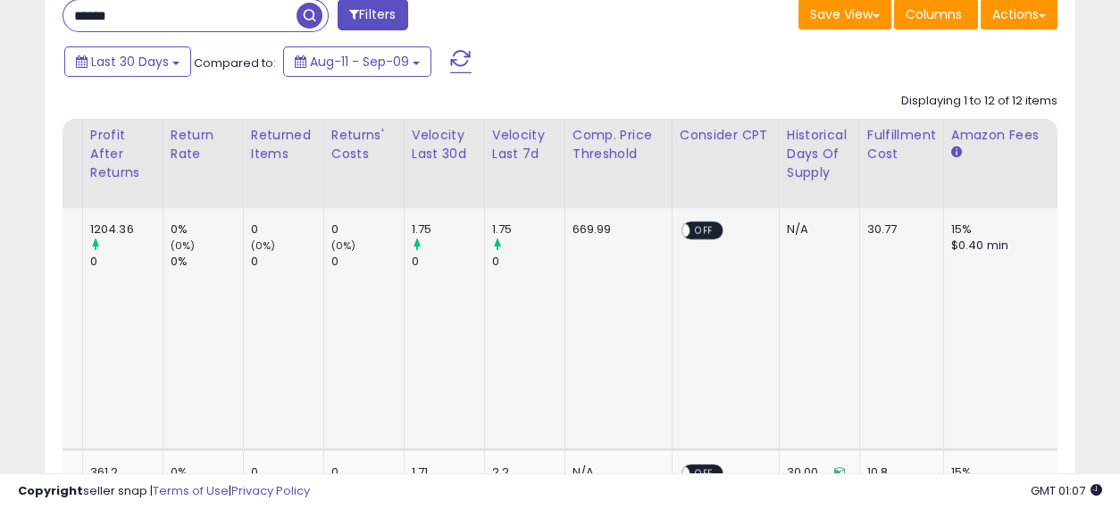
drag, startPoint x: 491, startPoint y: 289, endPoint x: 734, endPoint y: 323, distance: 245.5
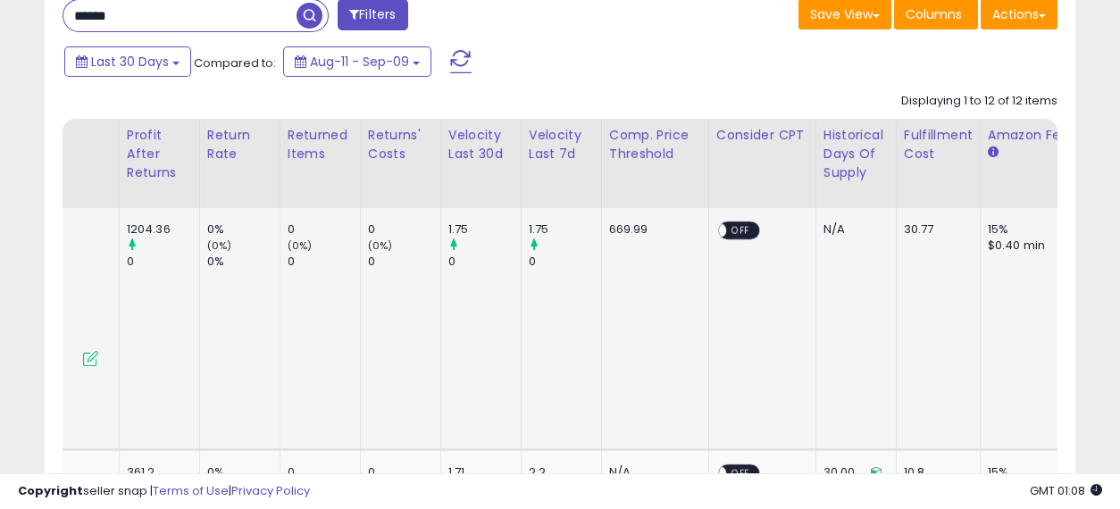
scroll to position [0, 2461]
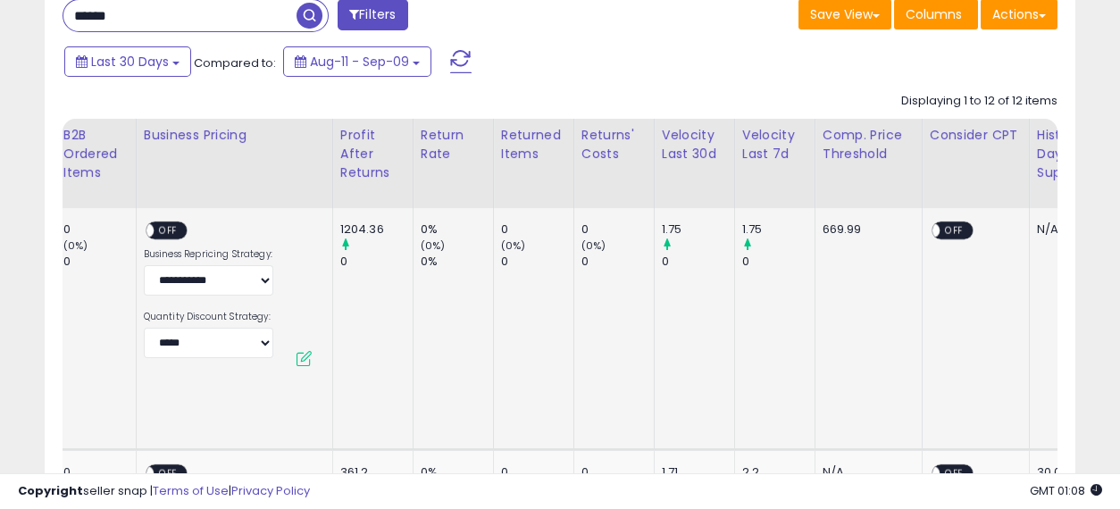
drag, startPoint x: 734, startPoint y: 323, endPoint x: 641, endPoint y: 320, distance: 93.0
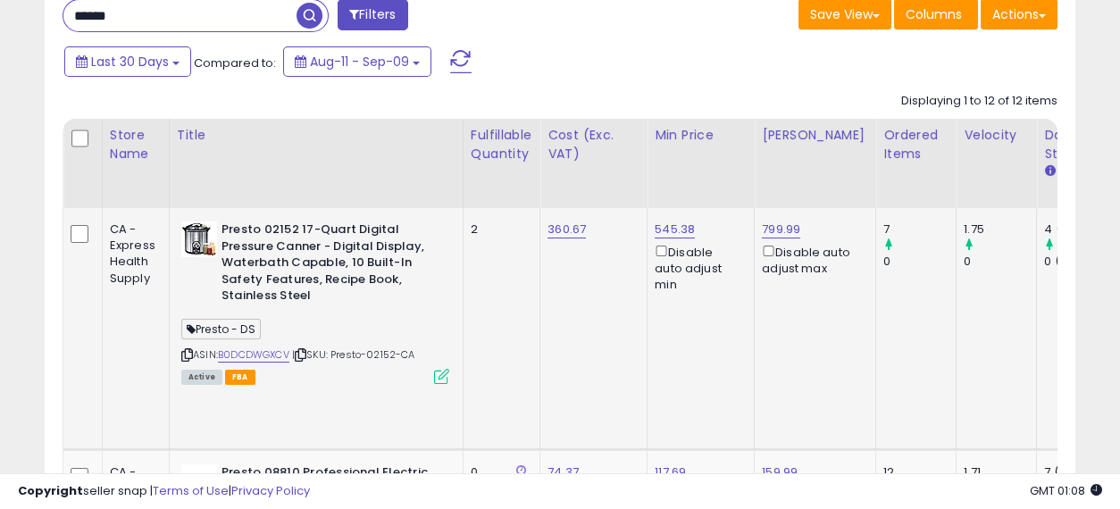
drag, startPoint x: 733, startPoint y: 319, endPoint x: 292, endPoint y: 299, distance: 441.8
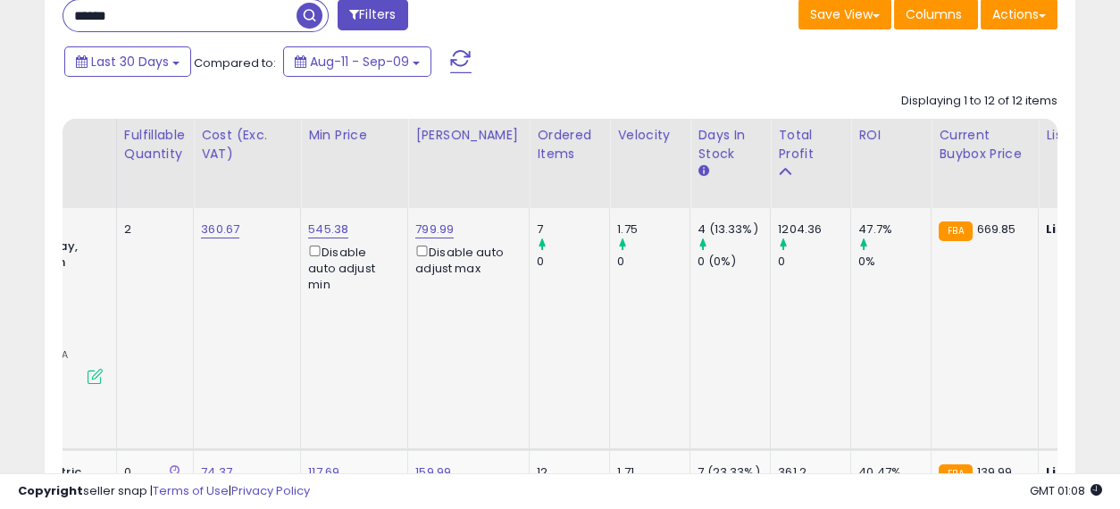
drag, startPoint x: 422, startPoint y: 286, endPoint x: 558, endPoint y: 299, distance: 137.3
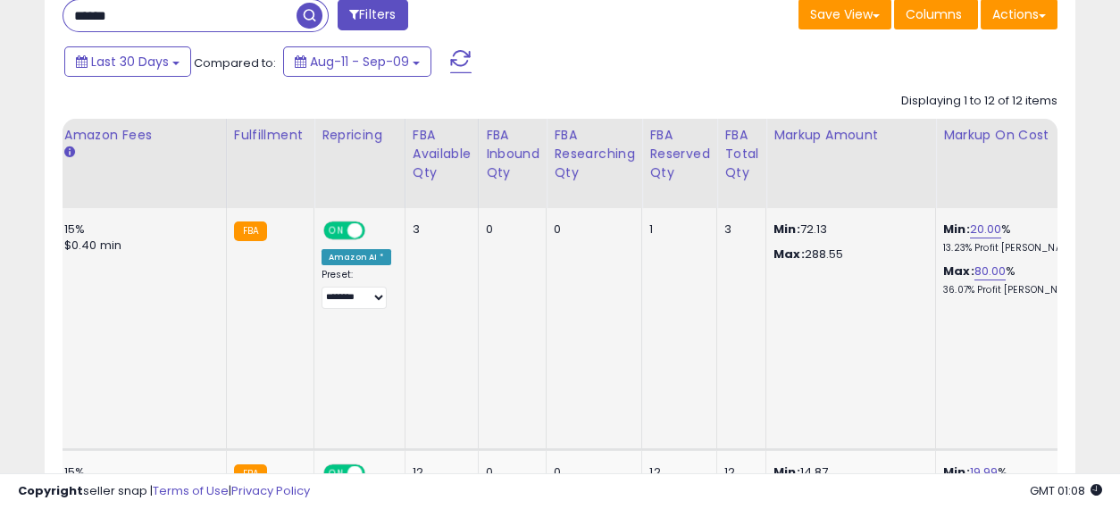
drag, startPoint x: 431, startPoint y: 296, endPoint x: 609, endPoint y: 299, distance: 178.7
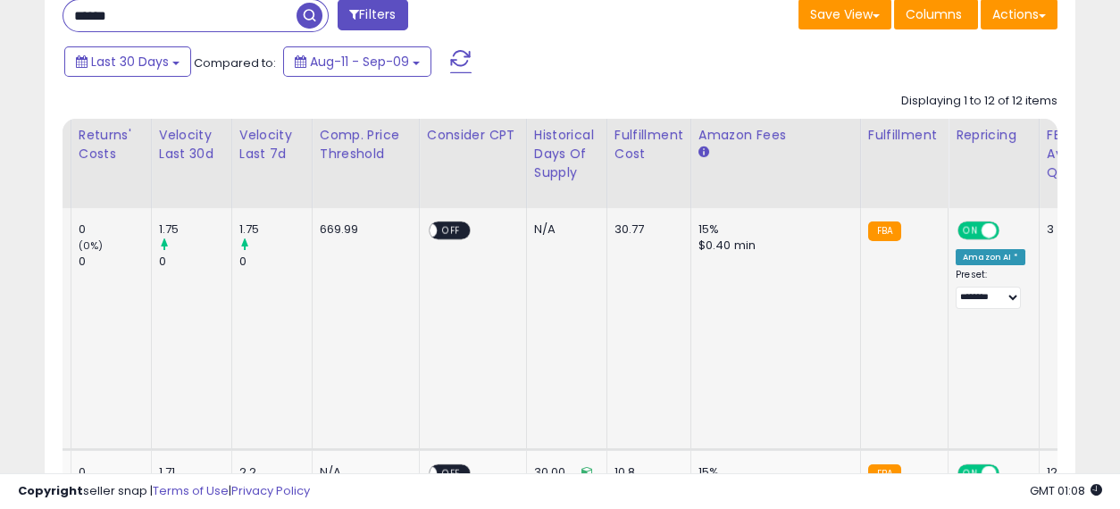
drag, startPoint x: 741, startPoint y: 302, endPoint x: 561, endPoint y: 321, distance: 180.5
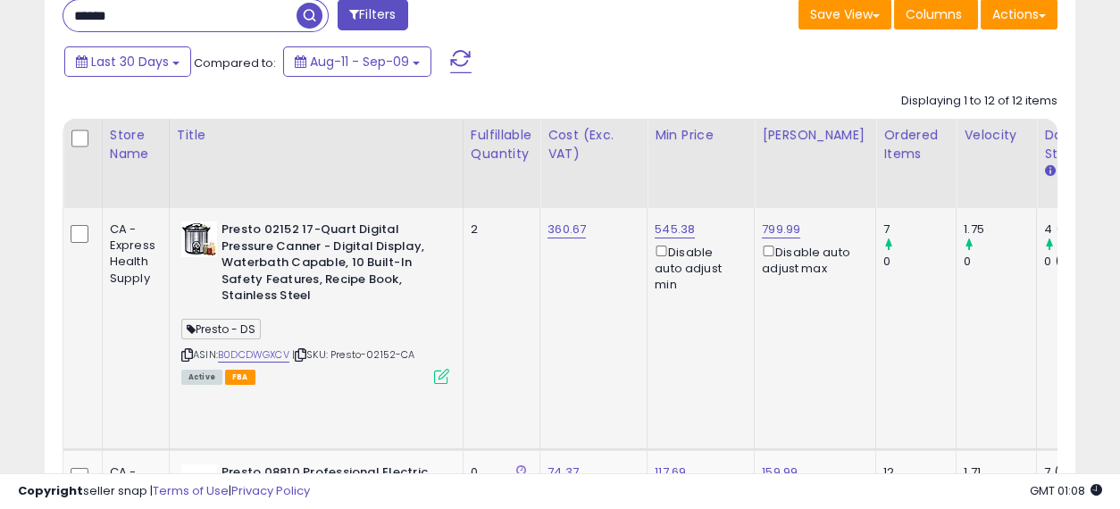
drag, startPoint x: 863, startPoint y: 304, endPoint x: 409, endPoint y: 311, distance: 453.9
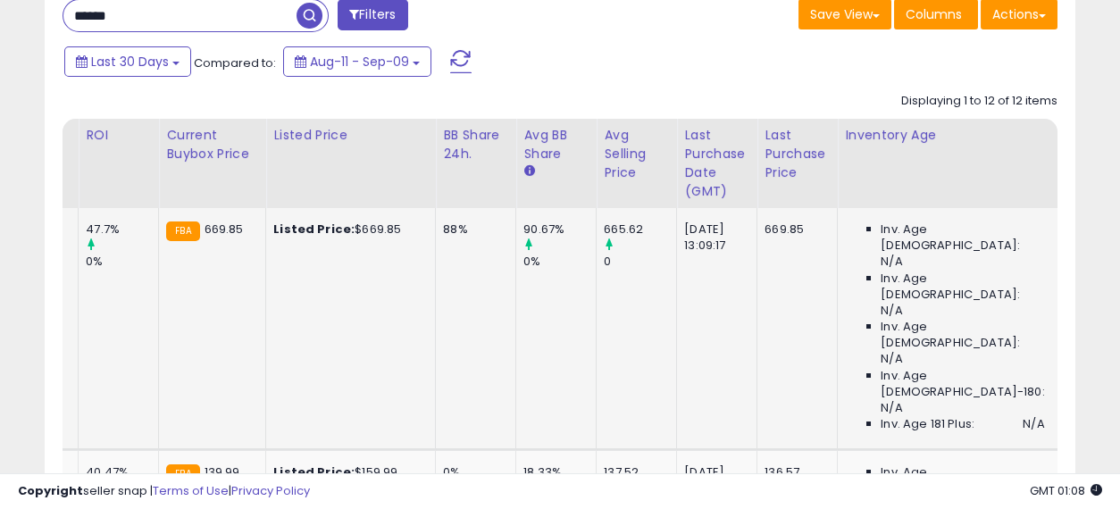
drag, startPoint x: 522, startPoint y: 312, endPoint x: 601, endPoint y: 312, distance: 79.5
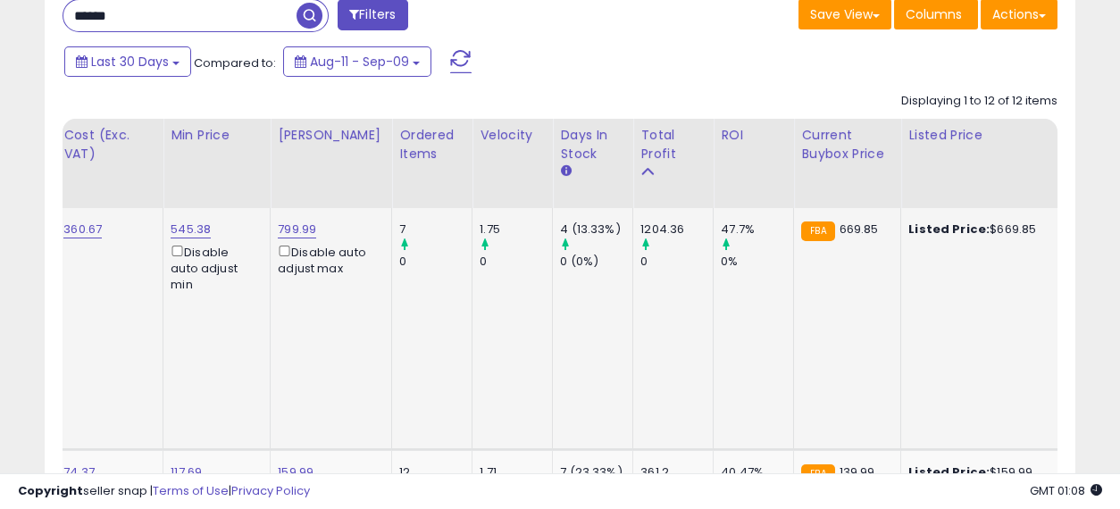
drag, startPoint x: 428, startPoint y: 321, endPoint x: 515, endPoint y: 337, distance: 88.1
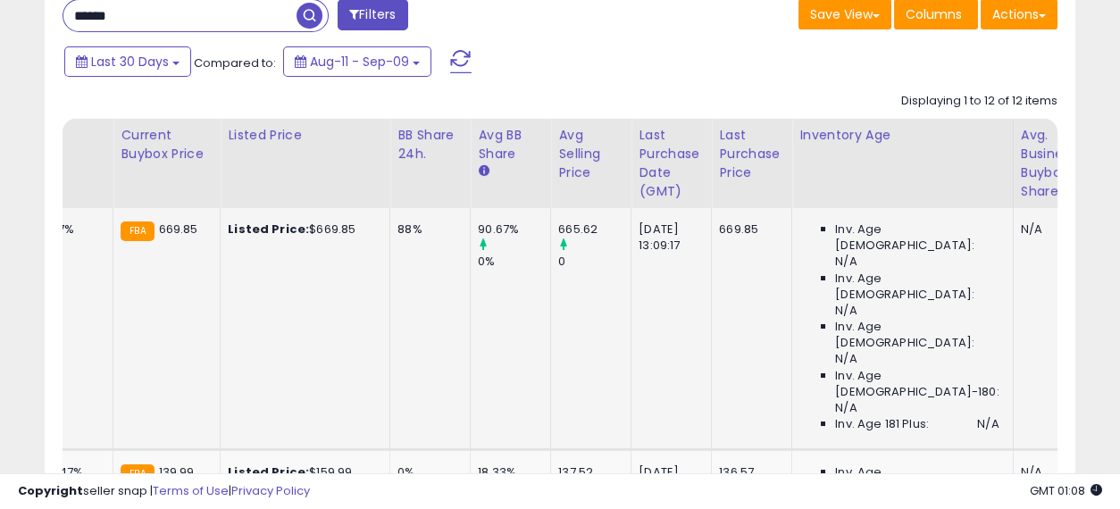
drag, startPoint x: 303, startPoint y: 307, endPoint x: 448, endPoint y: 314, distance: 144.9
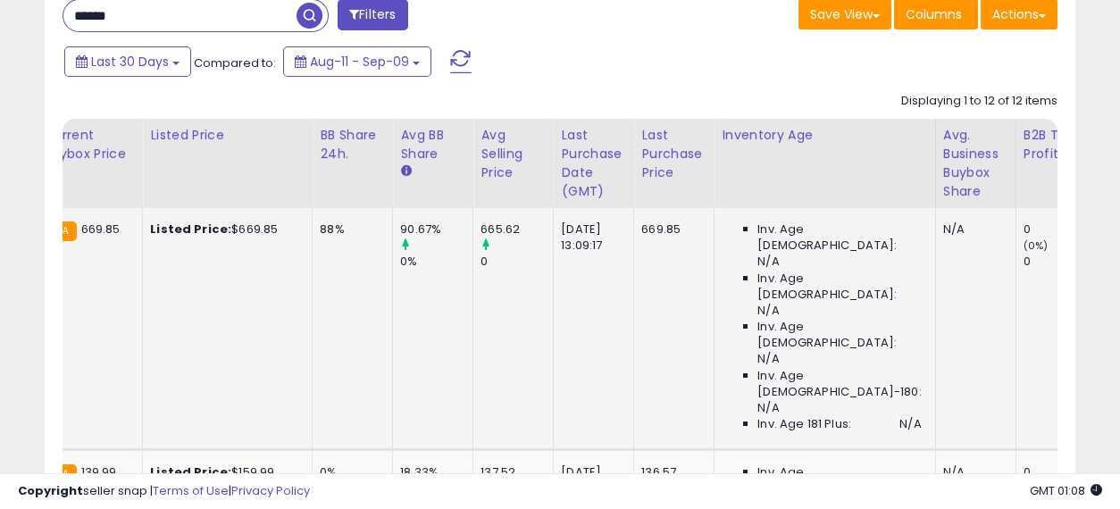
drag, startPoint x: 434, startPoint y: 299, endPoint x: 477, endPoint y: 308, distance: 43.8
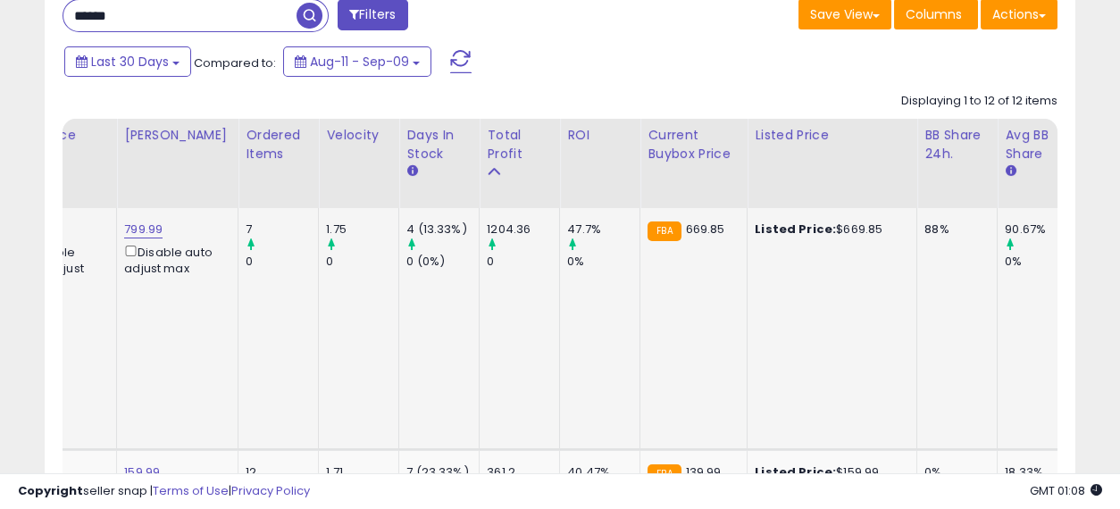
drag, startPoint x: 681, startPoint y: 309, endPoint x: 490, endPoint y: 304, distance: 191.3
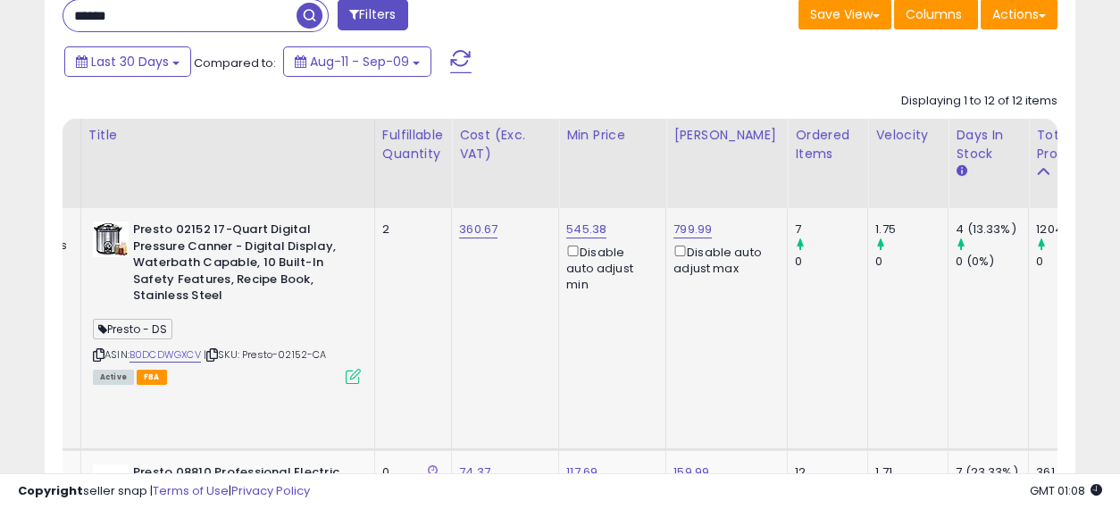
drag, startPoint x: 662, startPoint y: 315, endPoint x: 445, endPoint y: 314, distance: 217.1
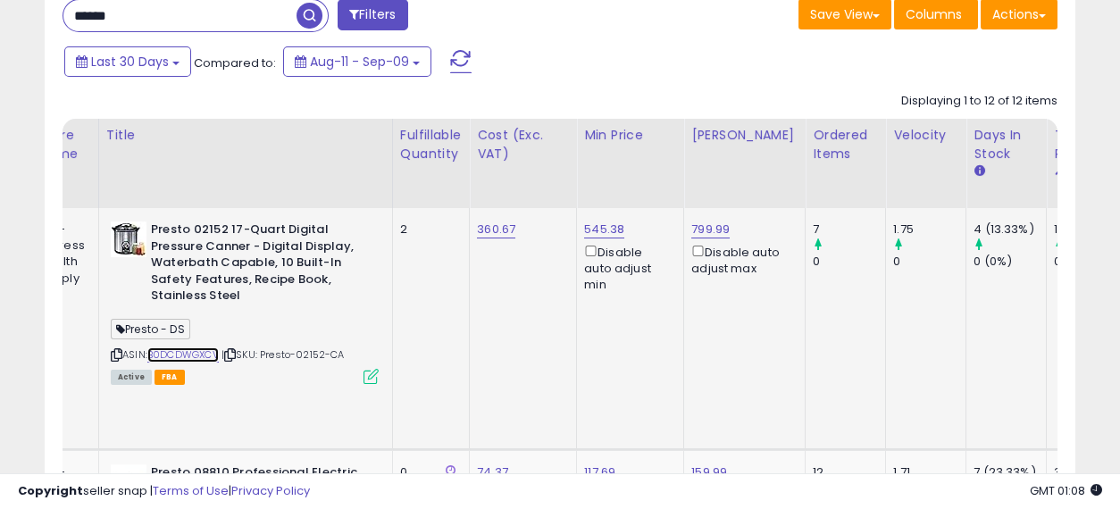
click at [197, 348] on link "B0DCDWGXCV" at bounding box center [182, 355] width 71 height 15
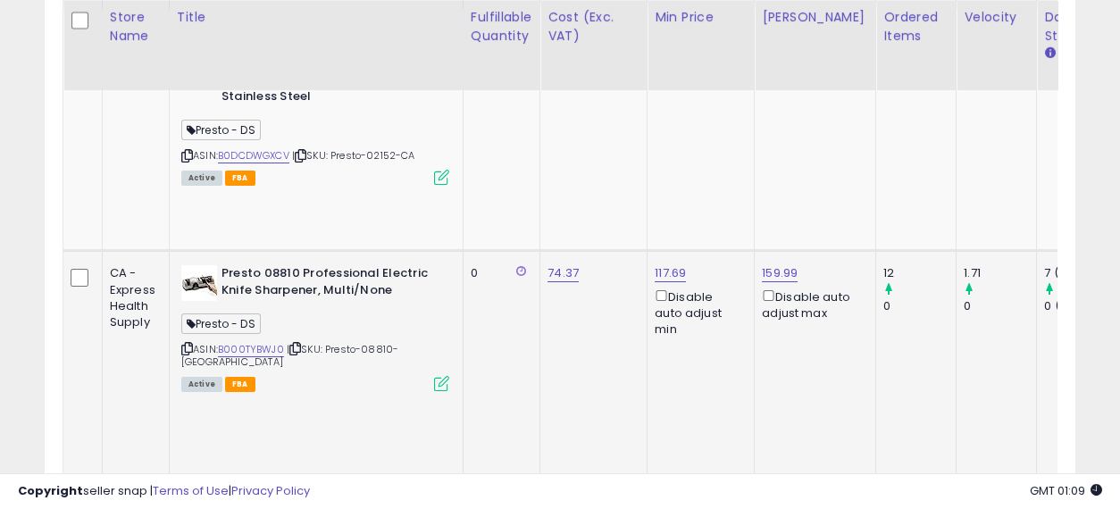
drag, startPoint x: 602, startPoint y: 301, endPoint x: 331, endPoint y: 317, distance: 271.2
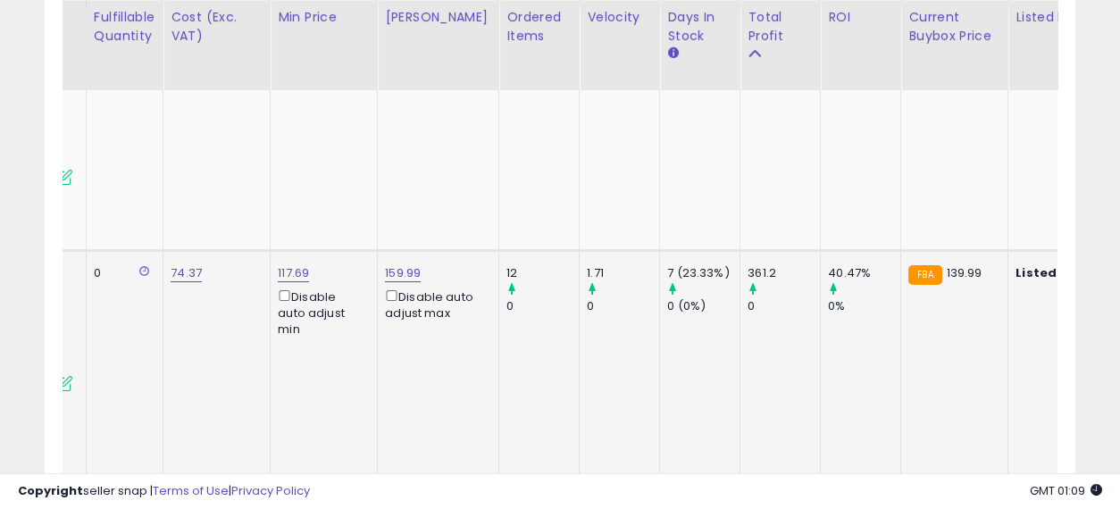
drag, startPoint x: 514, startPoint y: 296, endPoint x: 597, endPoint y: 312, distance: 84.6
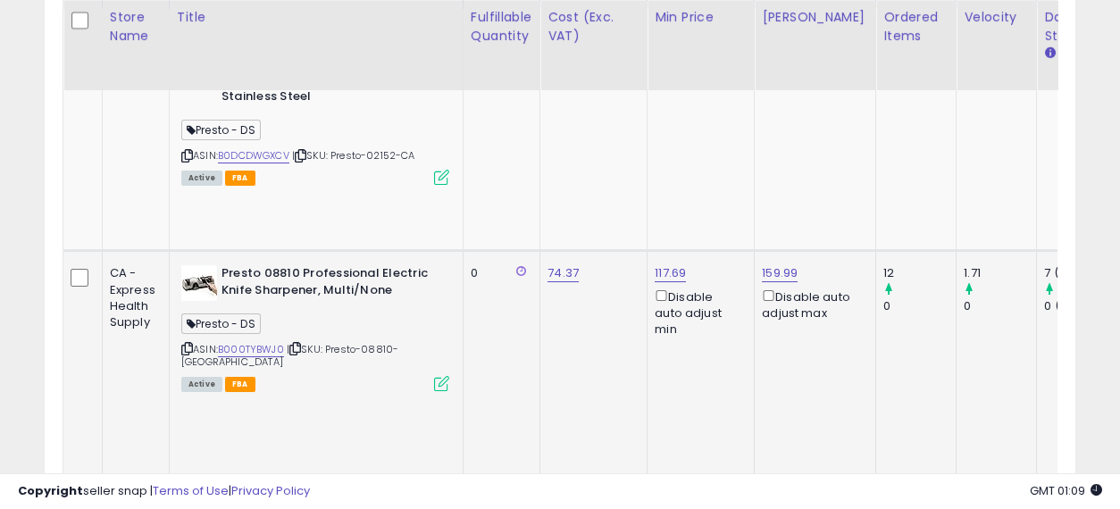
drag, startPoint x: 797, startPoint y: 301, endPoint x: 561, endPoint y: 314, distance: 236.2
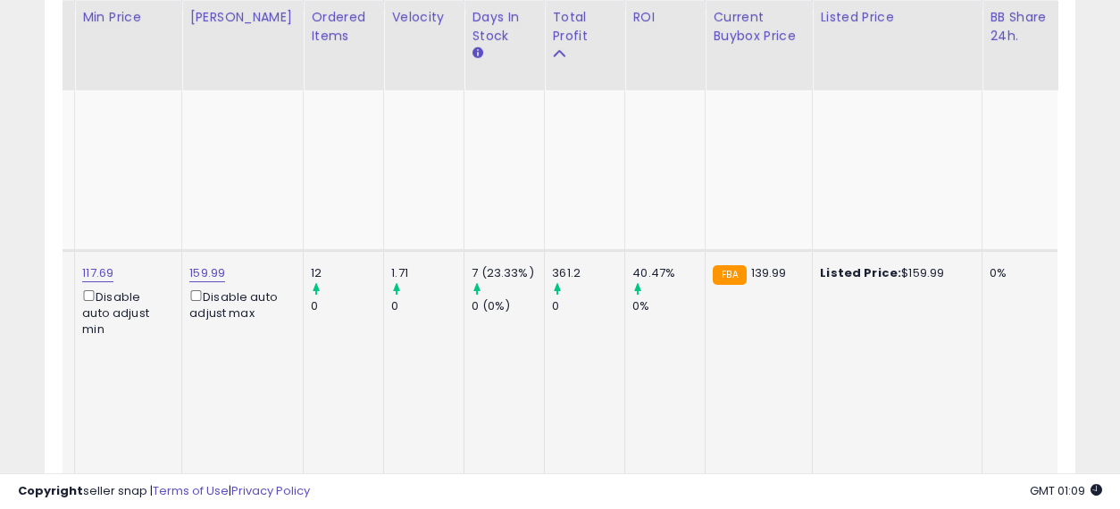
drag, startPoint x: 526, startPoint y: 289, endPoint x: 700, endPoint y: 306, distance: 175.0
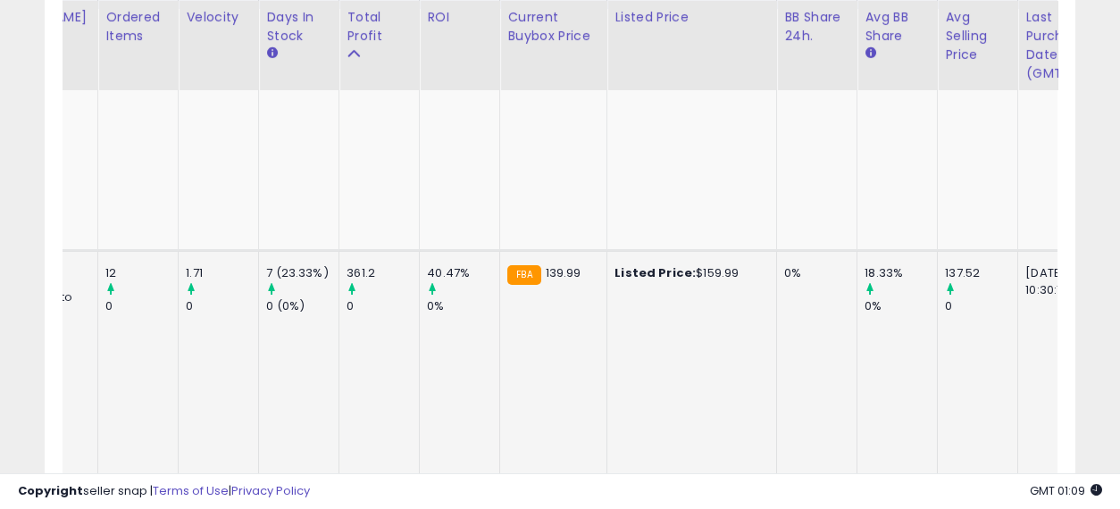
drag, startPoint x: 590, startPoint y: 275, endPoint x: 680, endPoint y: 290, distance: 91.5
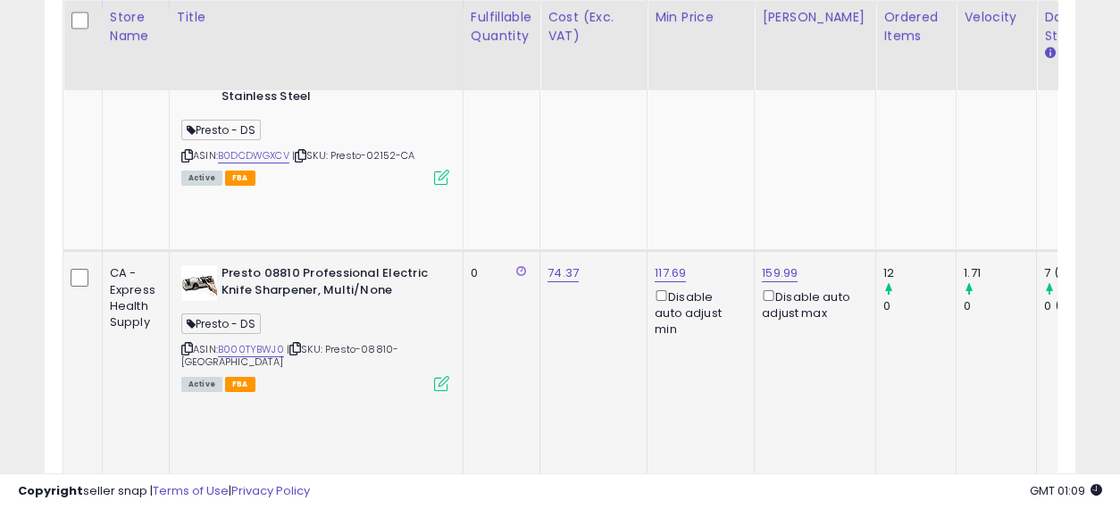
drag, startPoint x: 761, startPoint y: 290, endPoint x: 478, endPoint y: 284, distance: 283.3
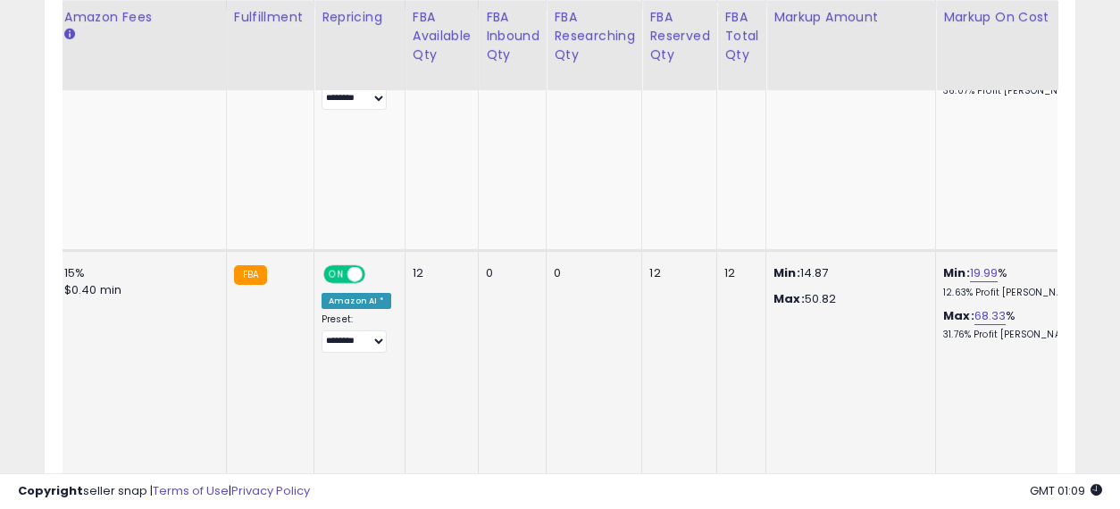
drag, startPoint x: 488, startPoint y: 252, endPoint x: 973, endPoint y: 272, distance: 485.5
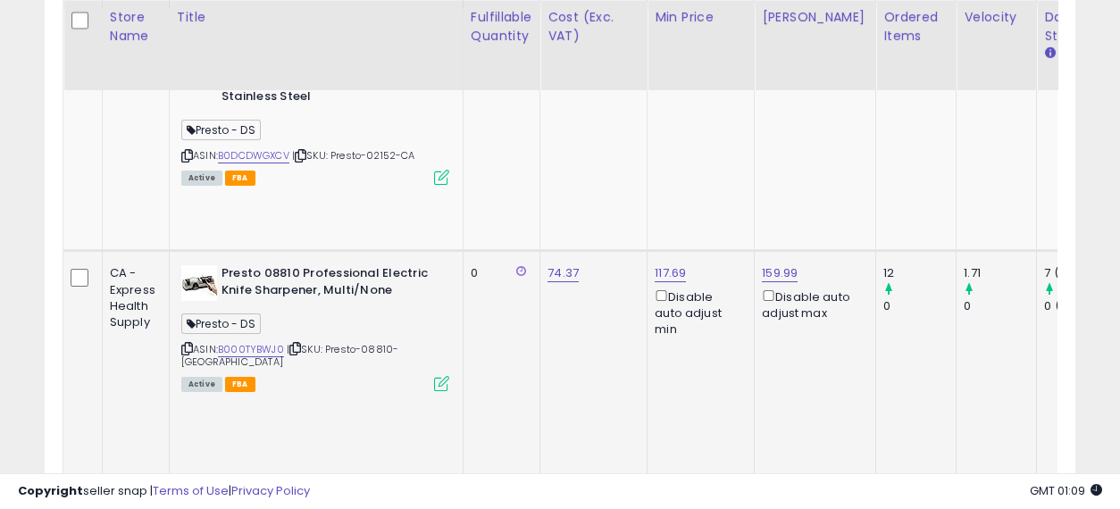
drag, startPoint x: 906, startPoint y: 305, endPoint x: 335, endPoint y: 272, distance: 571.8
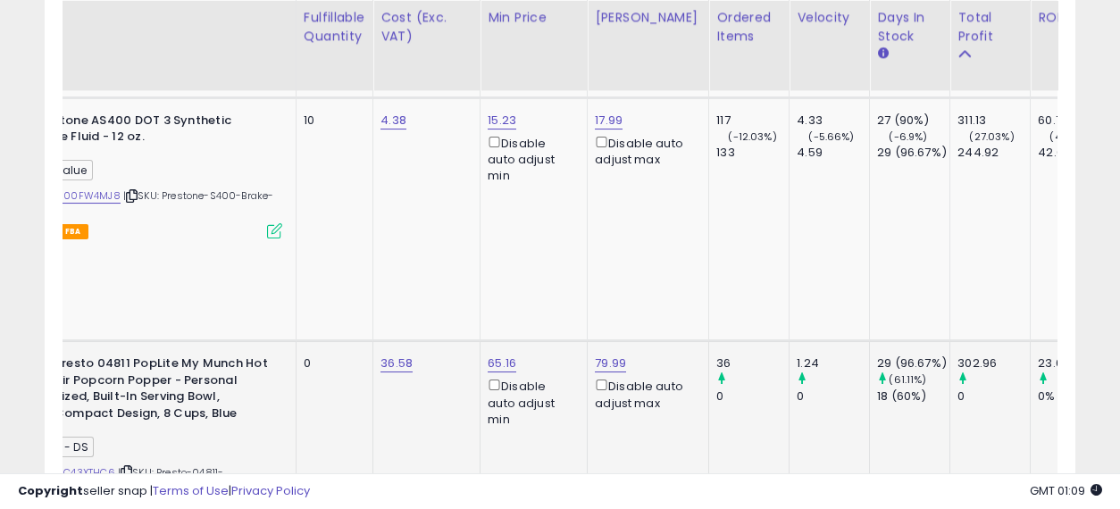
drag, startPoint x: 500, startPoint y: 244, endPoint x: 601, endPoint y: 254, distance: 101.4
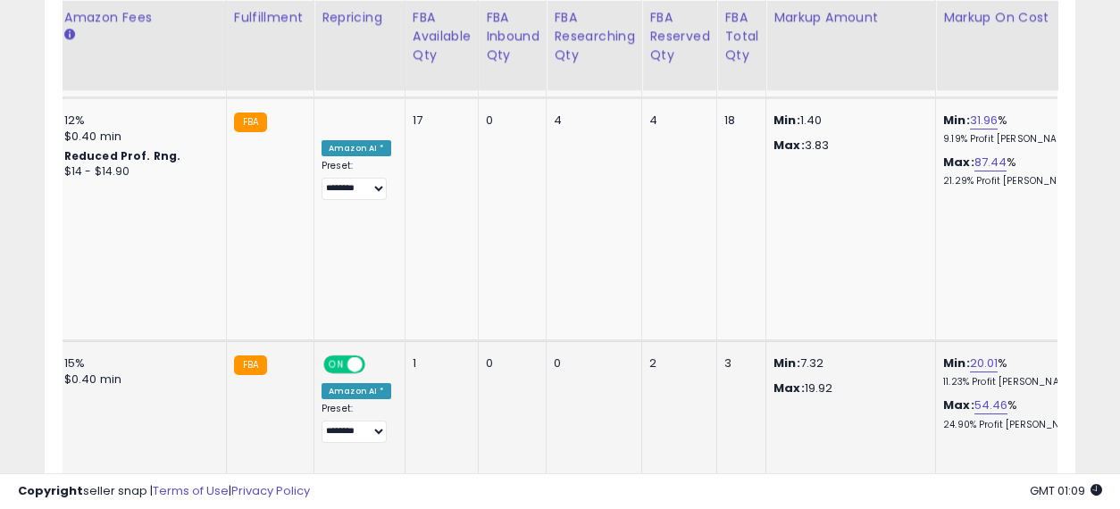
drag, startPoint x: 417, startPoint y: 259, endPoint x: 908, endPoint y: 259, distance: 490.5
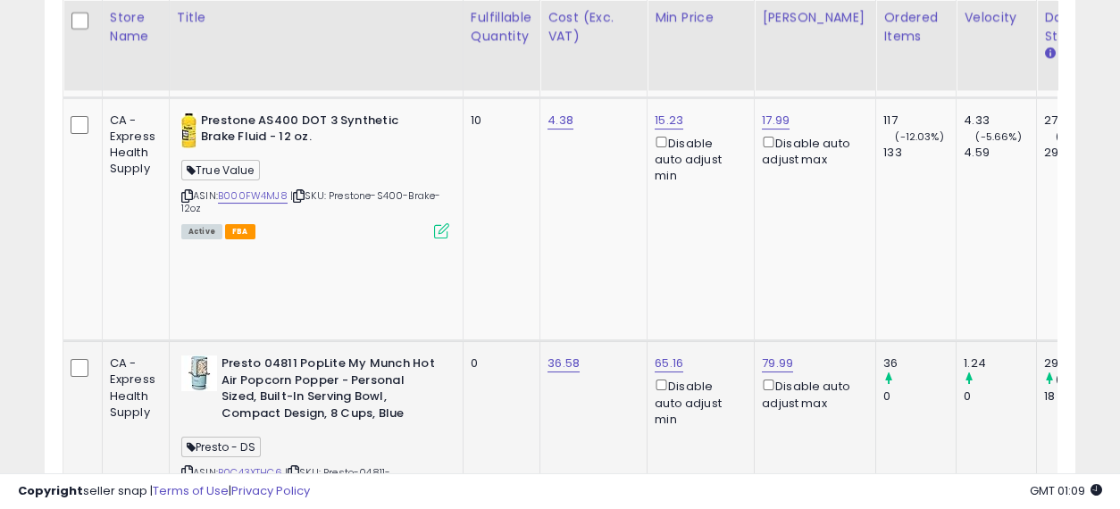
drag, startPoint x: 907, startPoint y: 256, endPoint x: 457, endPoint y: 258, distance: 450.3
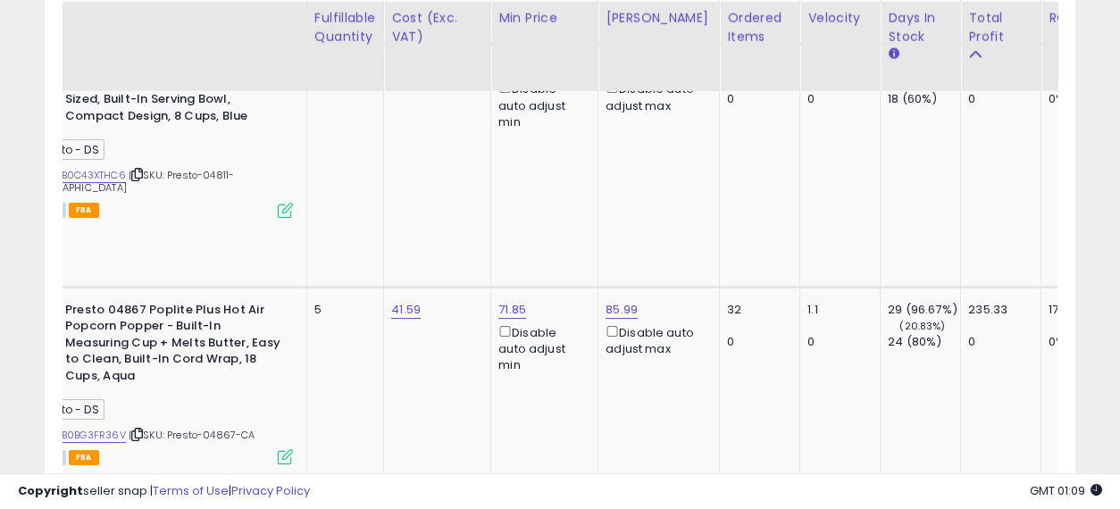
drag, startPoint x: 490, startPoint y: 281, endPoint x: 602, endPoint y: 305, distance: 114.1
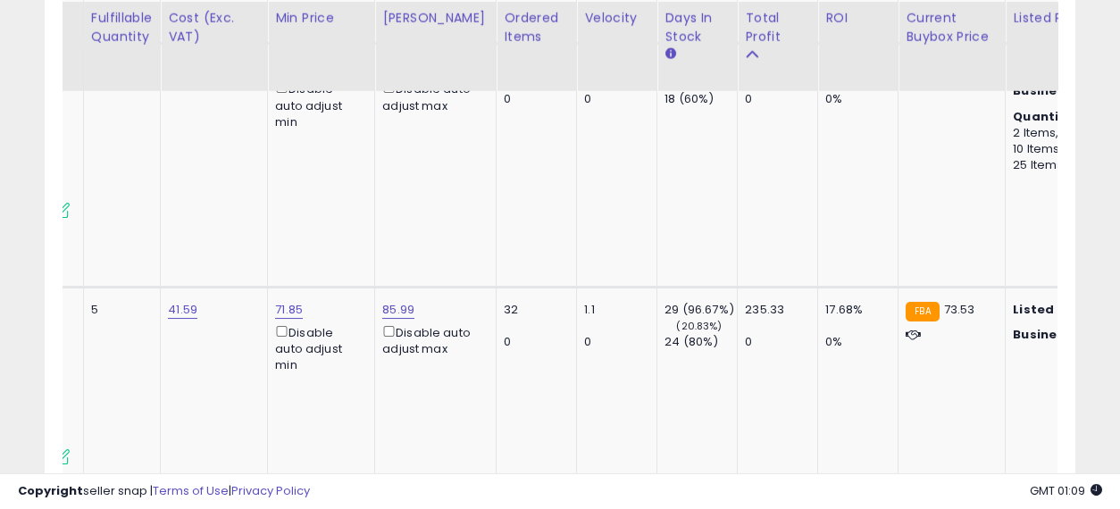
drag, startPoint x: 448, startPoint y: 308, endPoint x: 549, endPoint y: 314, distance: 102.0
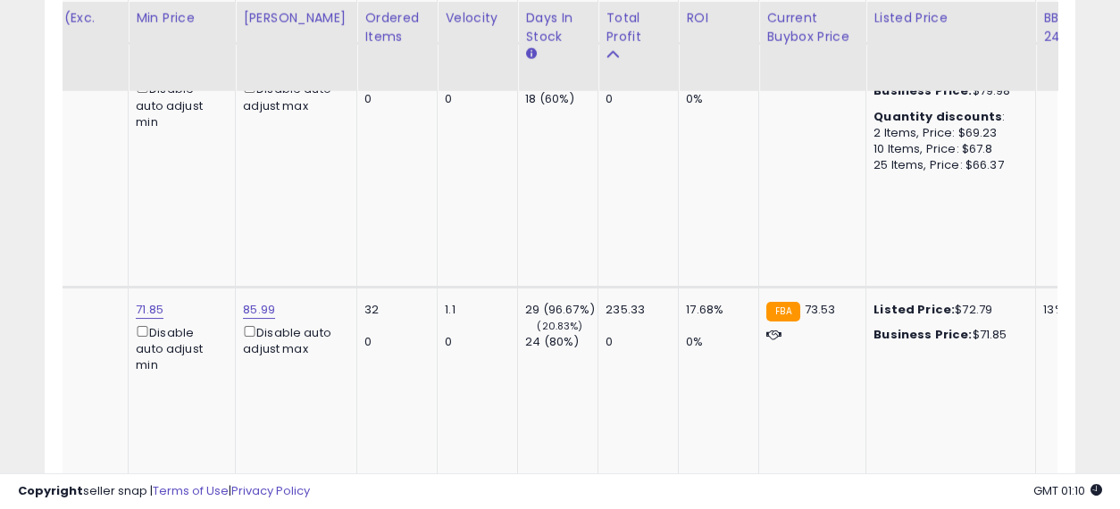
drag, startPoint x: 299, startPoint y: 324, endPoint x: 380, endPoint y: 332, distance: 80.8
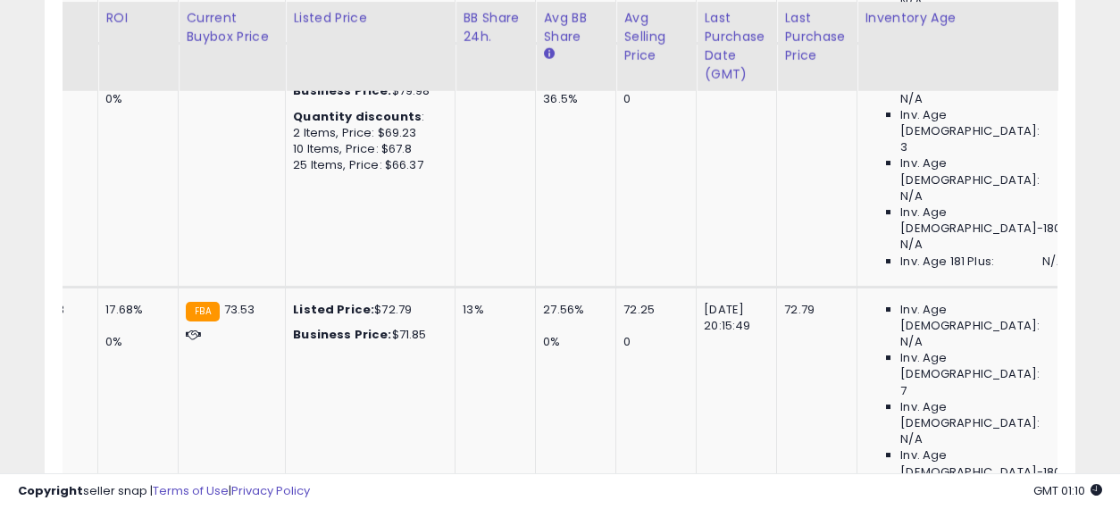
drag, startPoint x: 311, startPoint y: 331, endPoint x: 455, endPoint y: 335, distance: 143.9
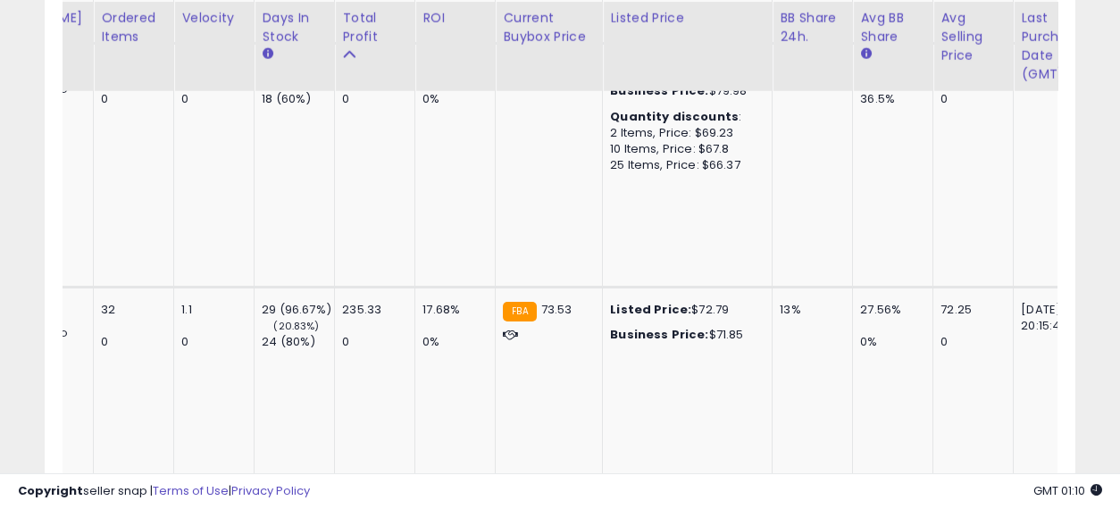
drag, startPoint x: 532, startPoint y: 327, endPoint x: 397, endPoint y: 328, distance: 134.9
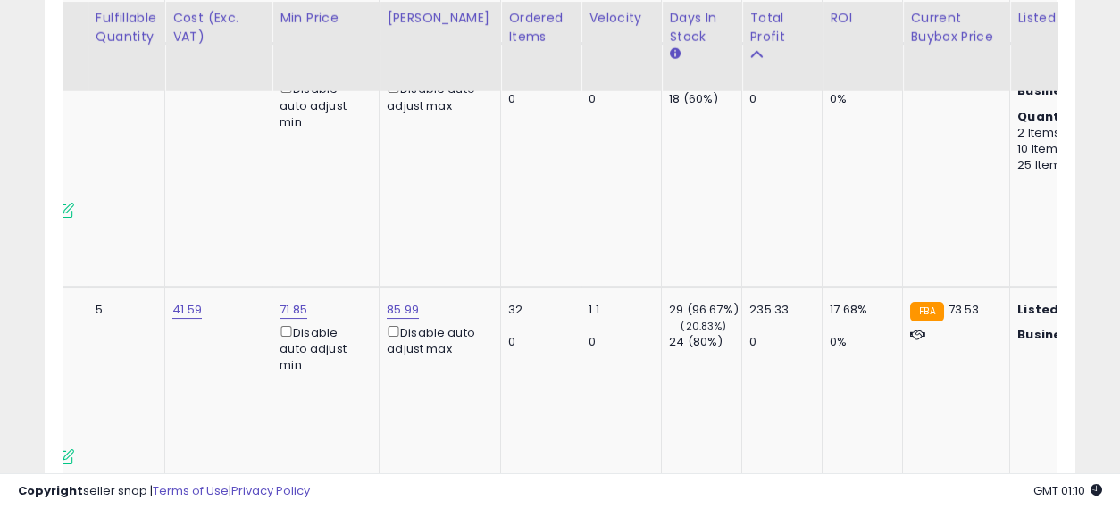
drag, startPoint x: 568, startPoint y: 323, endPoint x: 426, endPoint y: 324, distance: 142.0
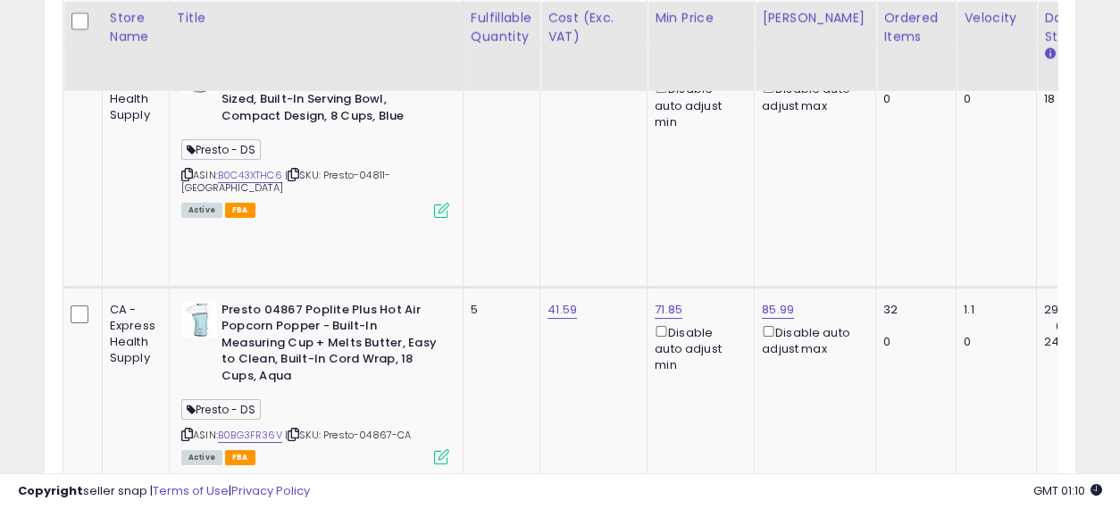
drag, startPoint x: 722, startPoint y: 323, endPoint x: 489, endPoint y: 319, distance: 233.2
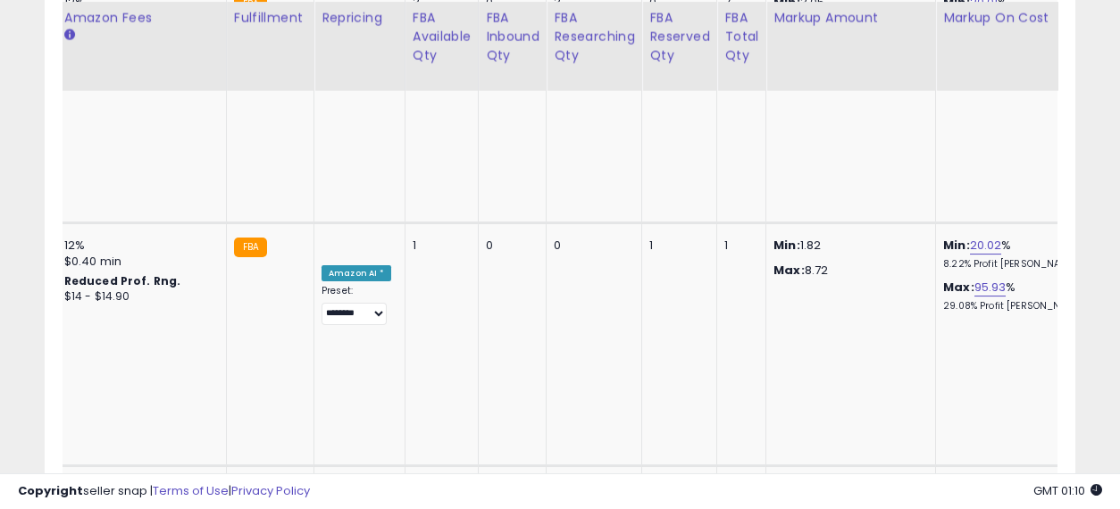
drag, startPoint x: 424, startPoint y: 238, endPoint x: 1060, endPoint y: 252, distance: 636.2
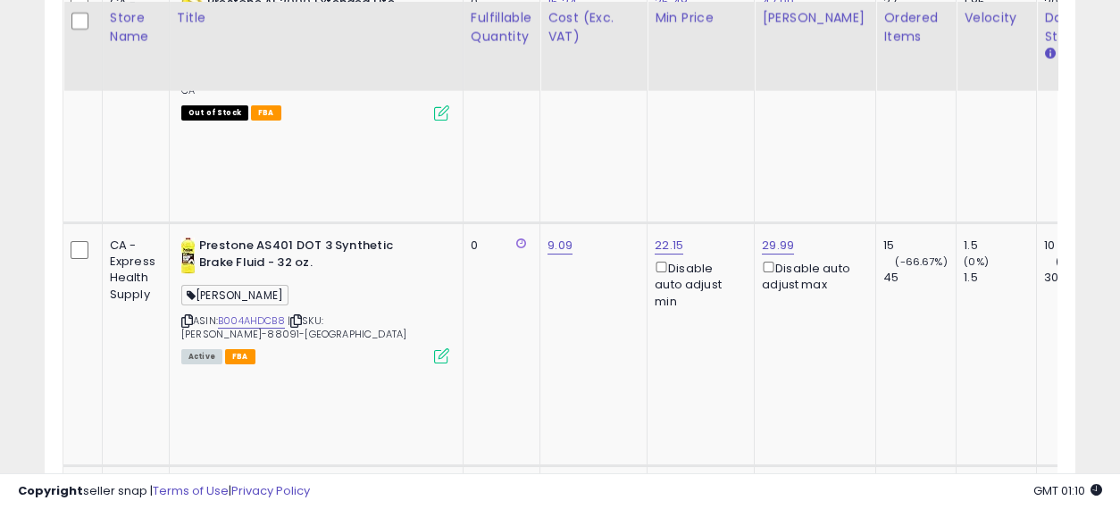
drag, startPoint x: 926, startPoint y: 254, endPoint x: 230, endPoint y: 229, distance: 697.3
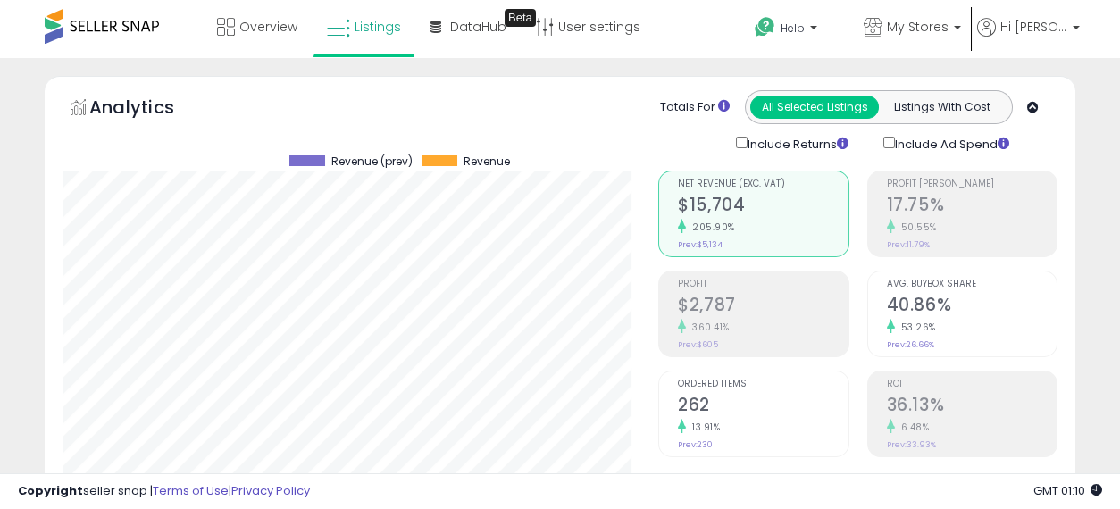
click at [790, 413] on h2 "262" at bounding box center [763, 407] width 170 height 24
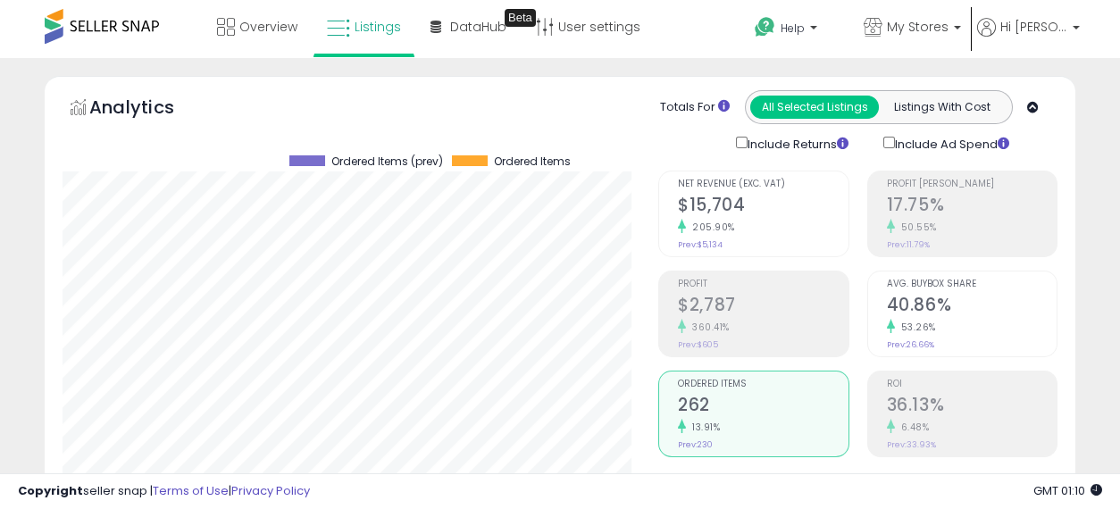
click at [712, 296] on h2 "$2,787" at bounding box center [763, 307] width 170 height 24
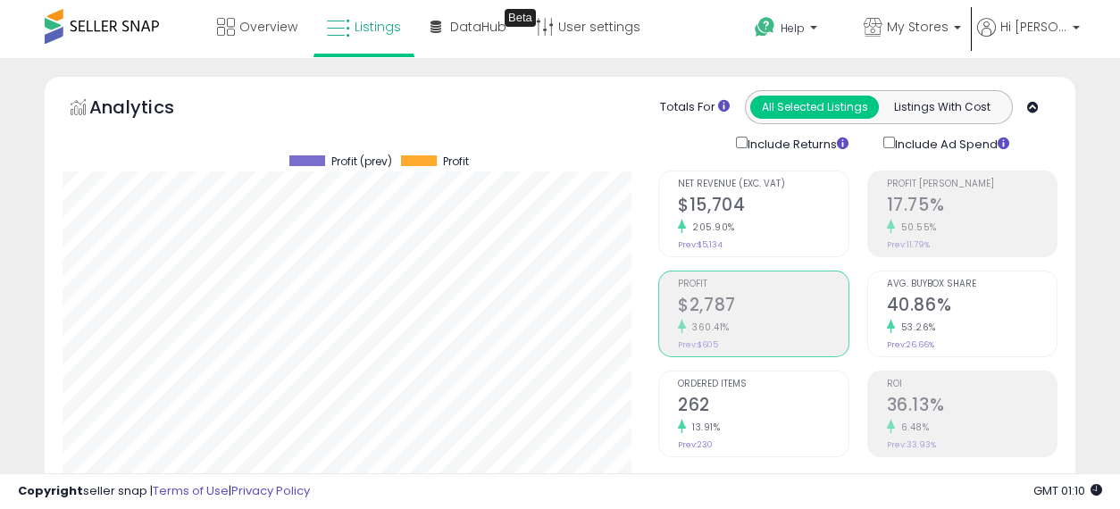
click at [788, 226] on div "205.90%" at bounding box center [763, 227] width 170 height 17
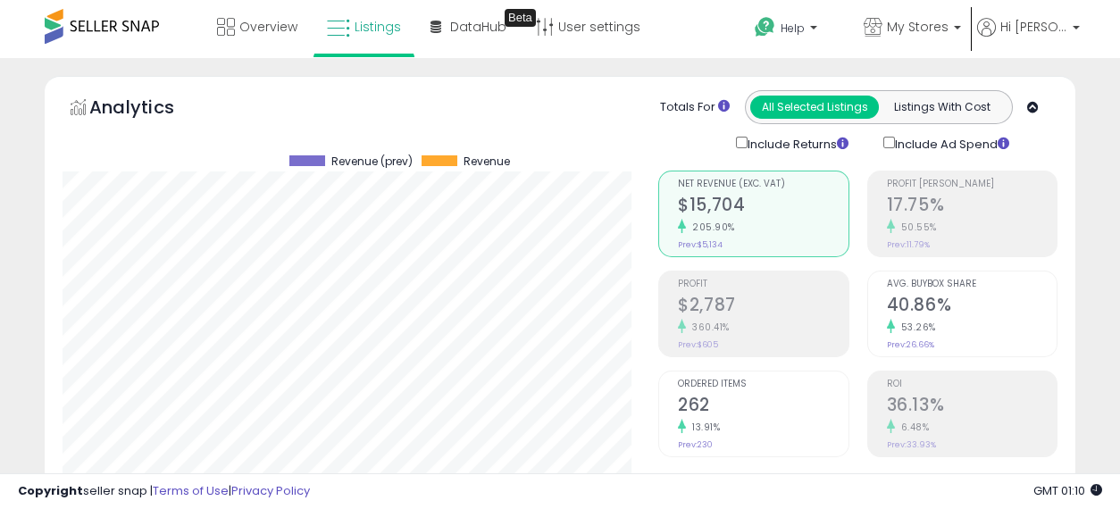
click at [955, 226] on div "50.55%" at bounding box center [972, 227] width 170 height 17
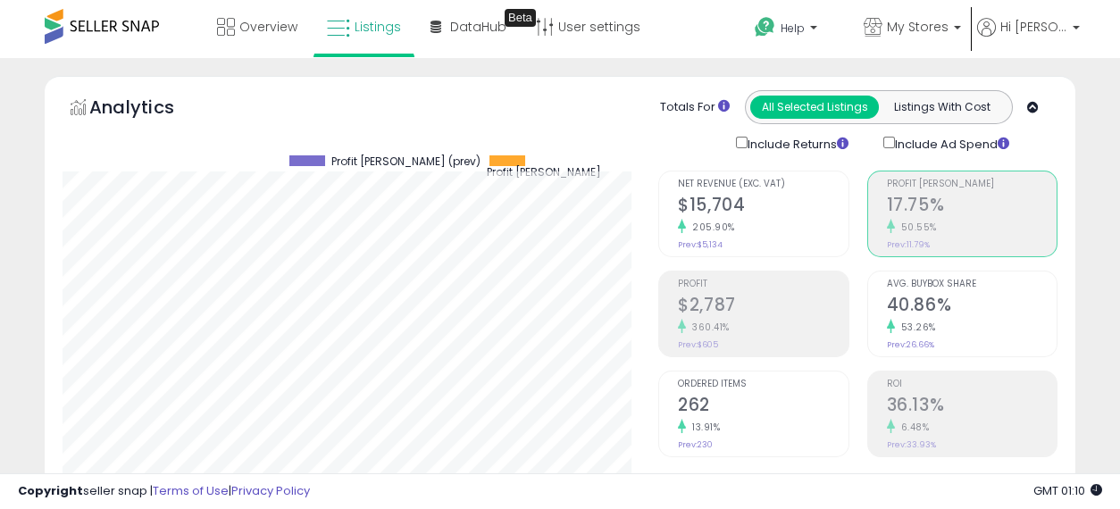
click at [938, 419] on div "6.48%" at bounding box center [972, 427] width 170 height 17
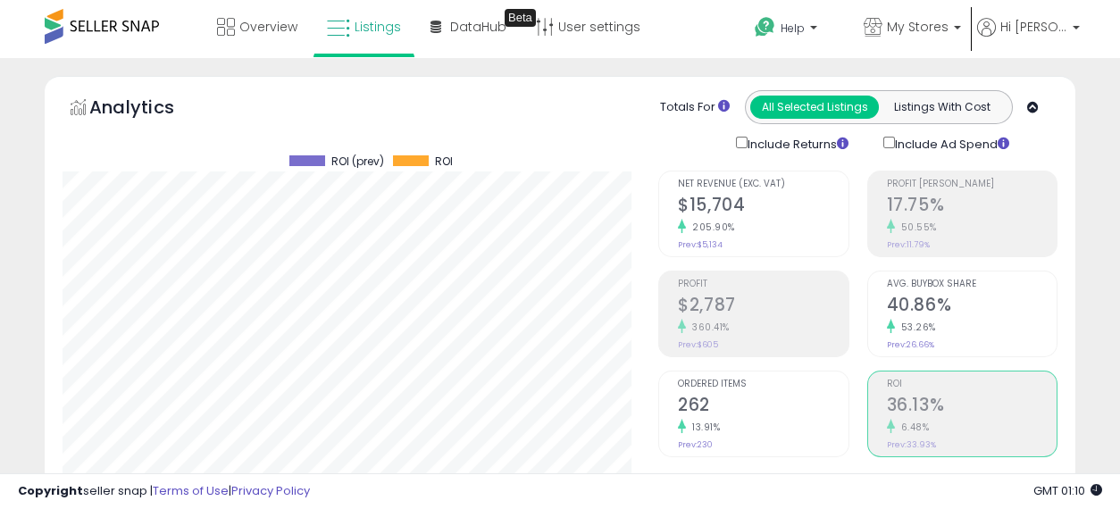
click at [746, 207] on h2 "$15,704" at bounding box center [763, 207] width 170 height 24
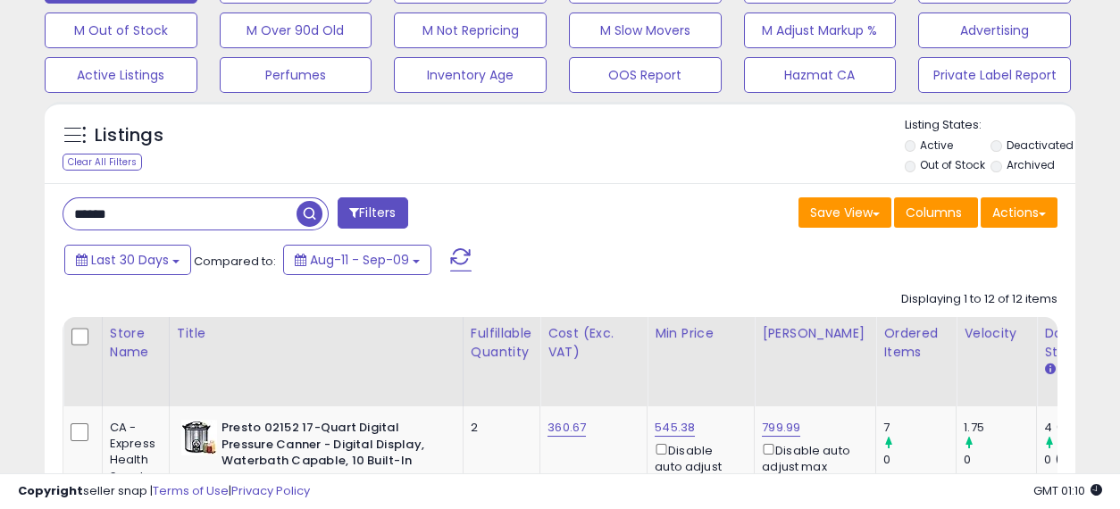
click at [174, 222] on input "******" at bounding box center [179, 213] width 233 height 31
type input "*****"
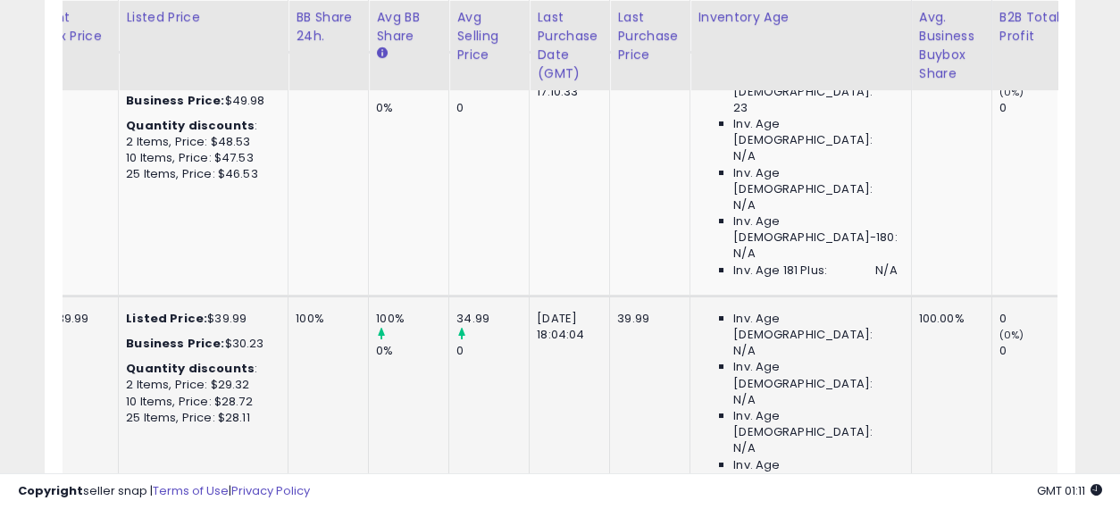
drag, startPoint x: 504, startPoint y: 315, endPoint x: 680, endPoint y: 330, distance: 176.6
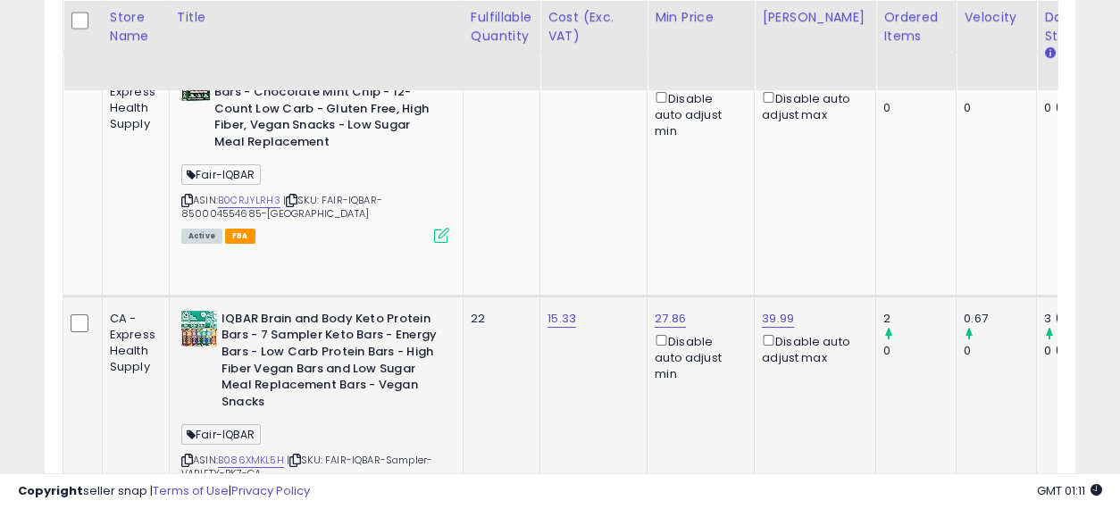
drag, startPoint x: 674, startPoint y: 339, endPoint x: 220, endPoint y: 303, distance: 456.2
click at [234, 296] on td "IQBAR Brain and Body Keto Protein Bars - 7 Sampler Keto Bars - Energy Bars - Lo…" at bounding box center [316, 417] width 294 height 243
click at [239, 311] on b "IQBAR Brain and Body Keto Protein Bars - 7 Sampler Keto Bars - Energy Bars - Lo…" at bounding box center [330, 363] width 217 height 104
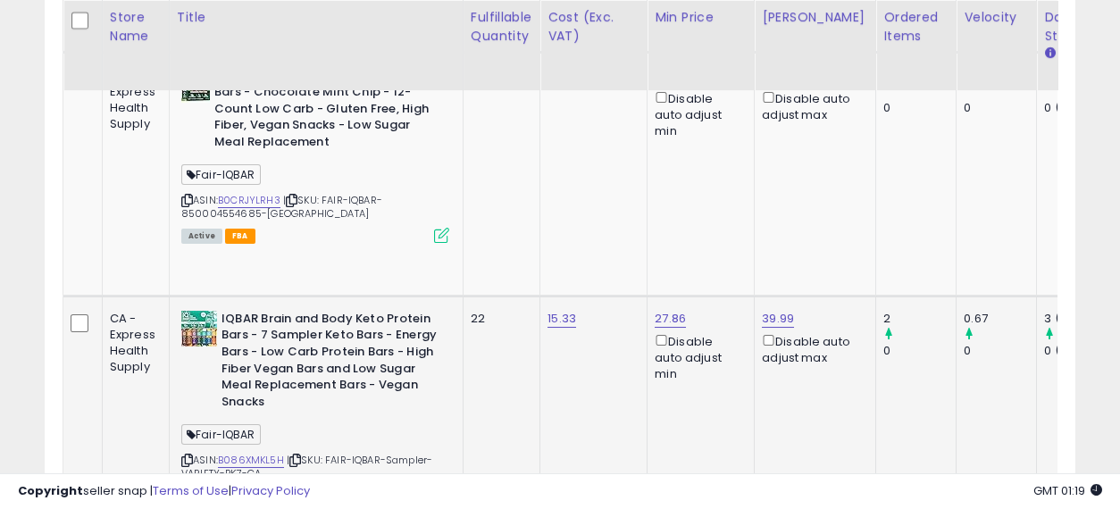
click at [520, 321] on td "22" at bounding box center [501, 417] width 77 height 243
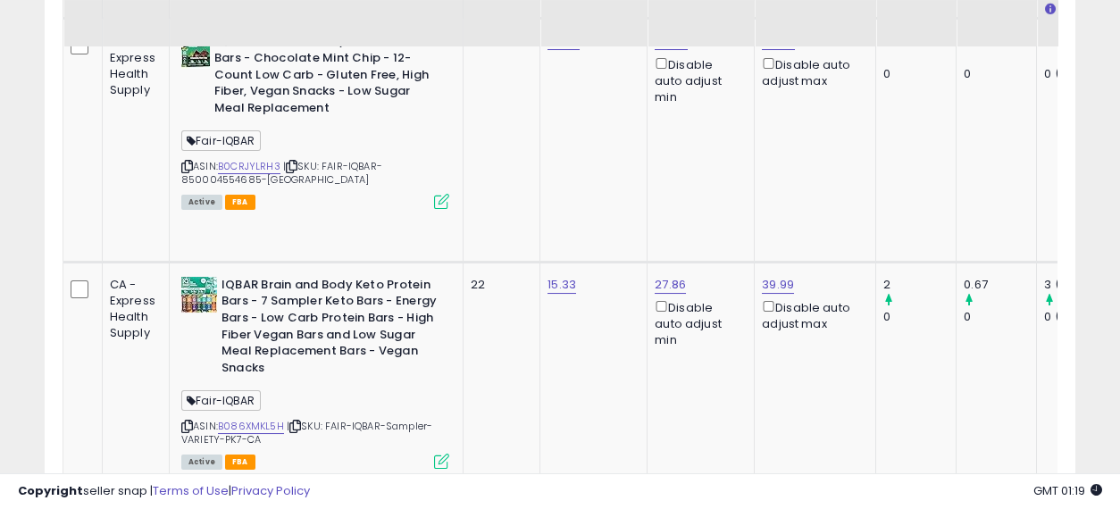
scroll to position [1290, 0]
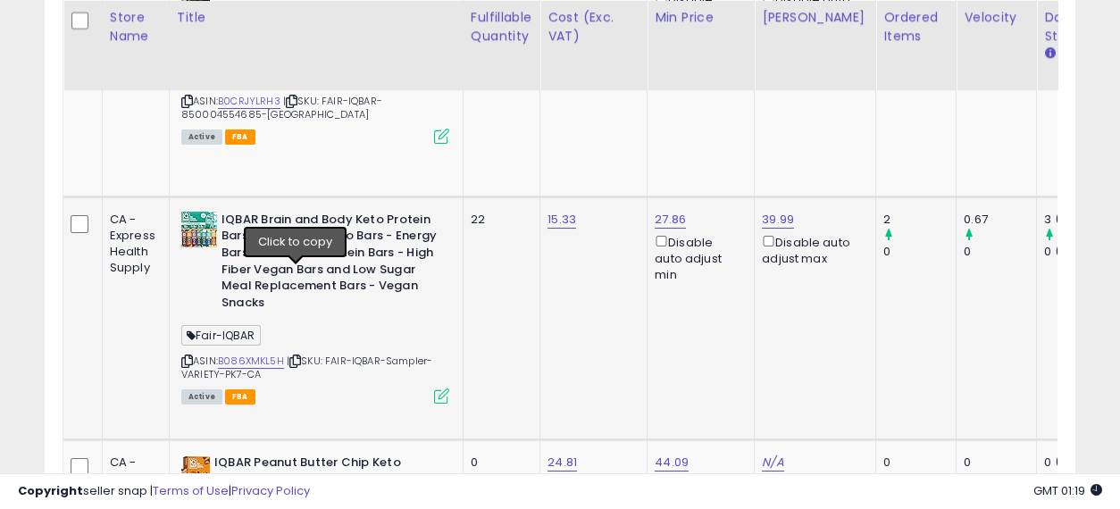
click at [297, 356] on icon at bounding box center [295, 361] width 12 height 10
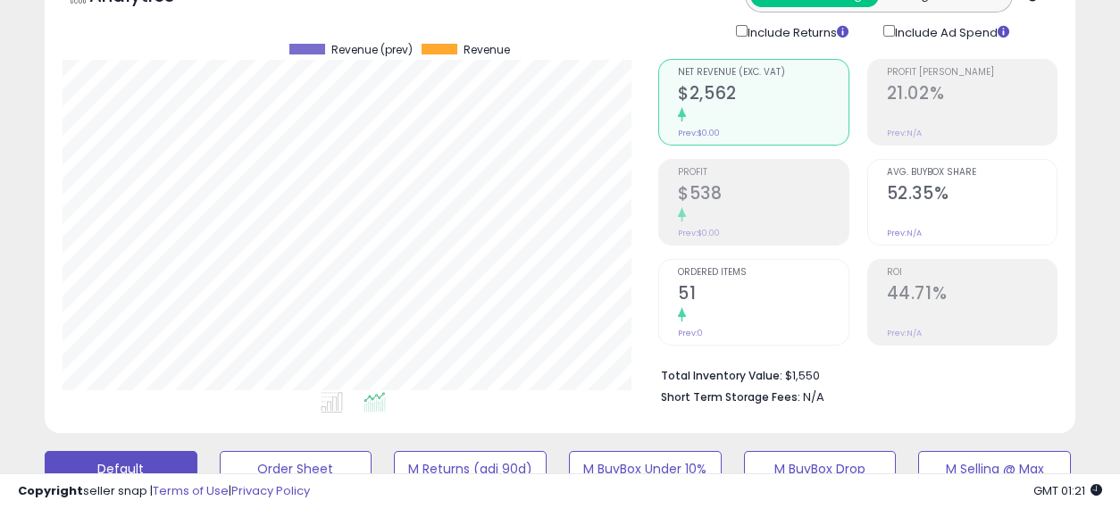
scroll to position [99, 0]
